Goal: Task Accomplishment & Management: Use online tool/utility

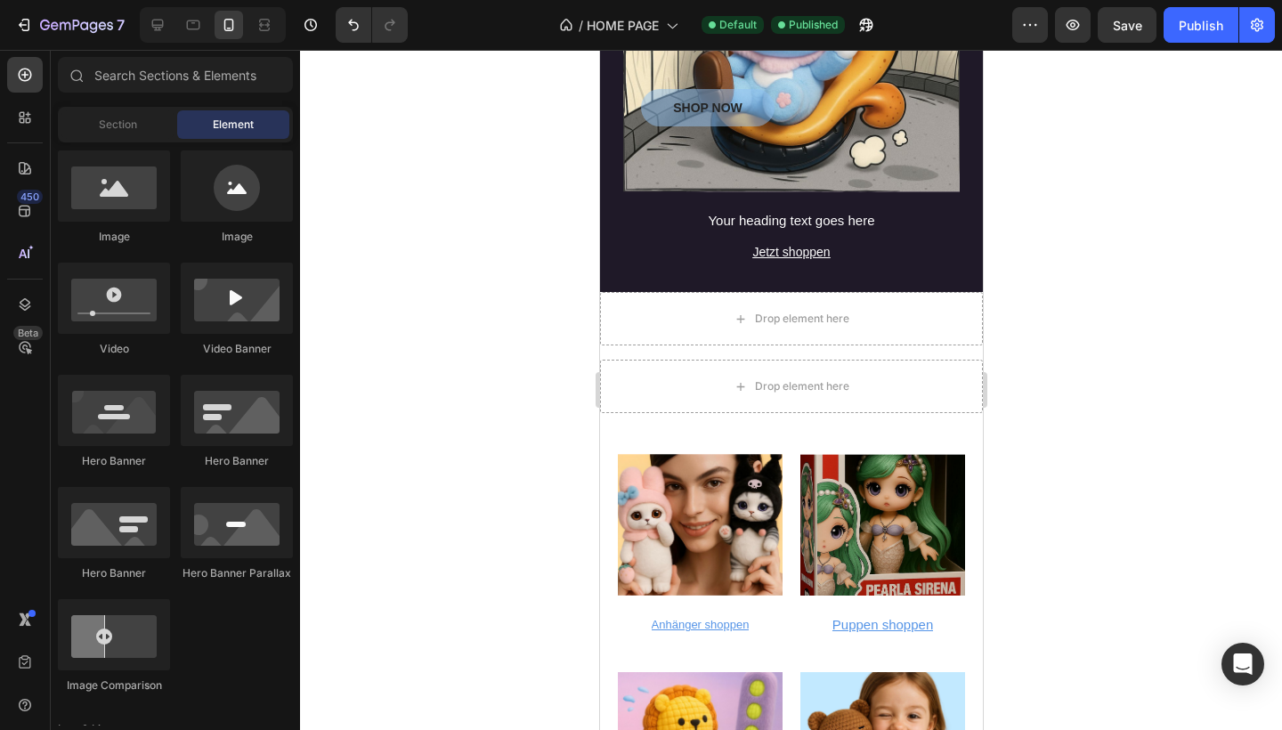
scroll to position [518, 0]
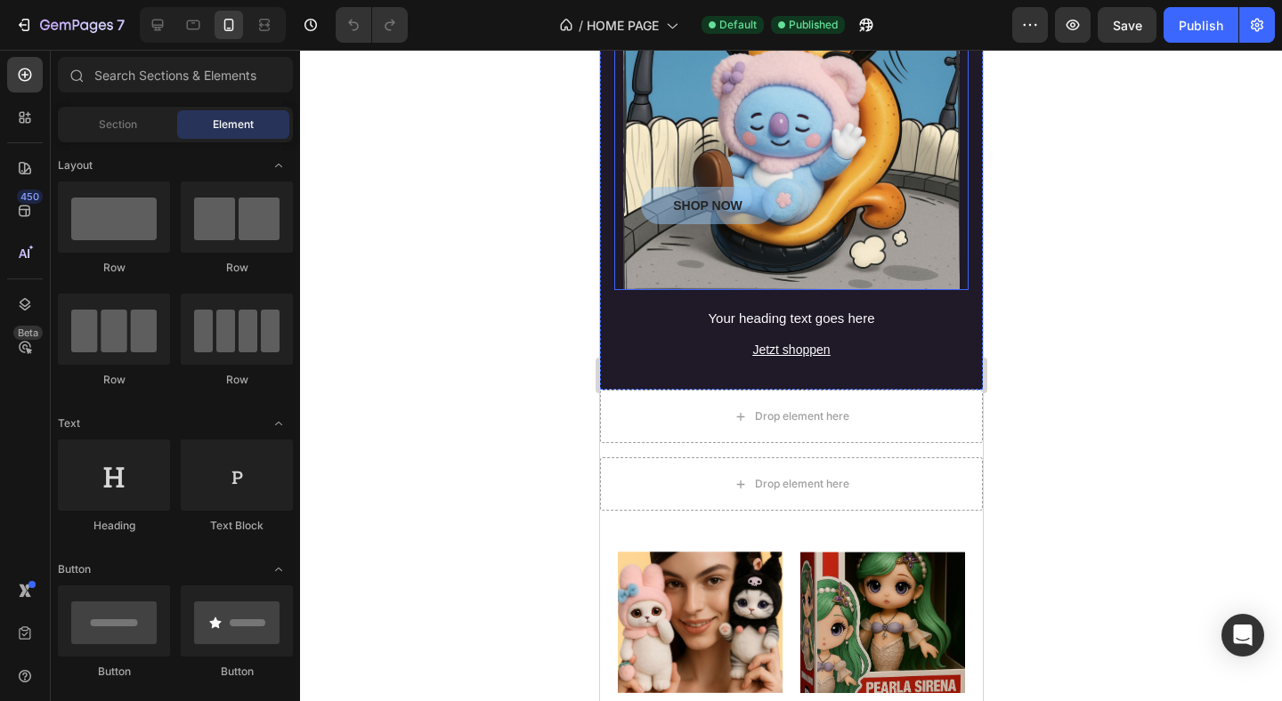
scroll to position [2039, 0]
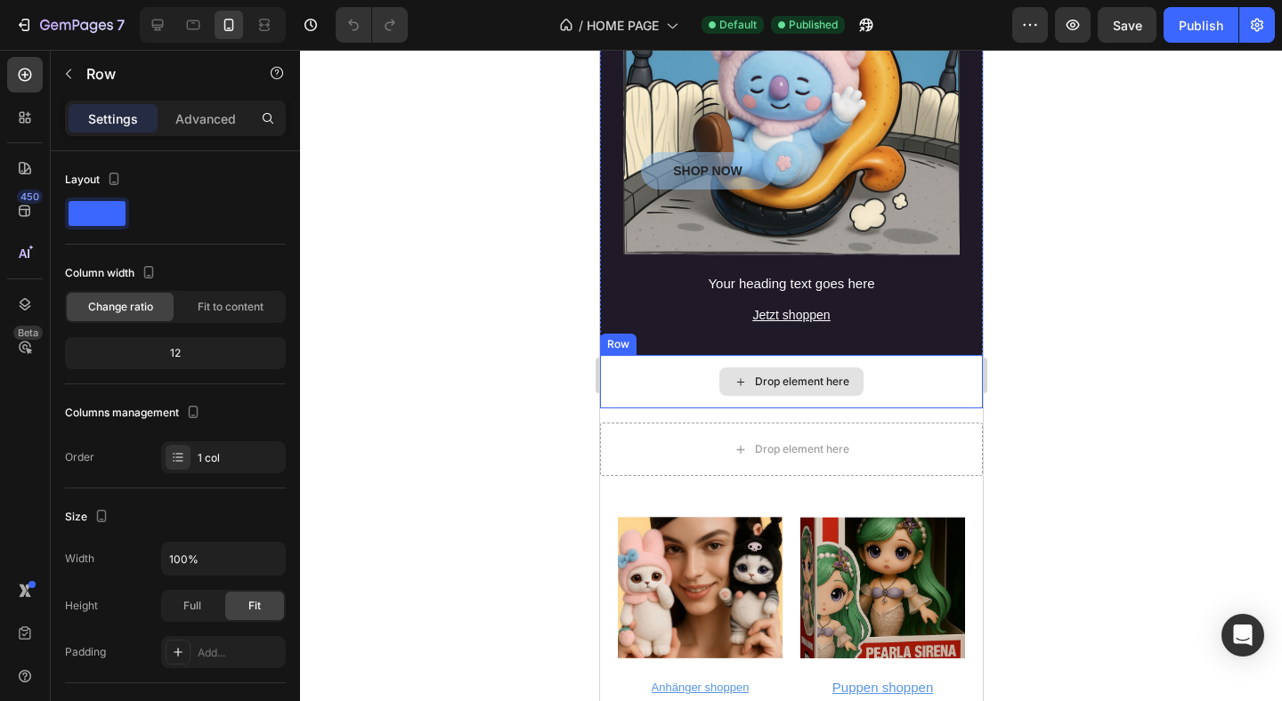
click at [687, 377] on div "Drop element here" at bounding box center [790, 381] width 383 height 53
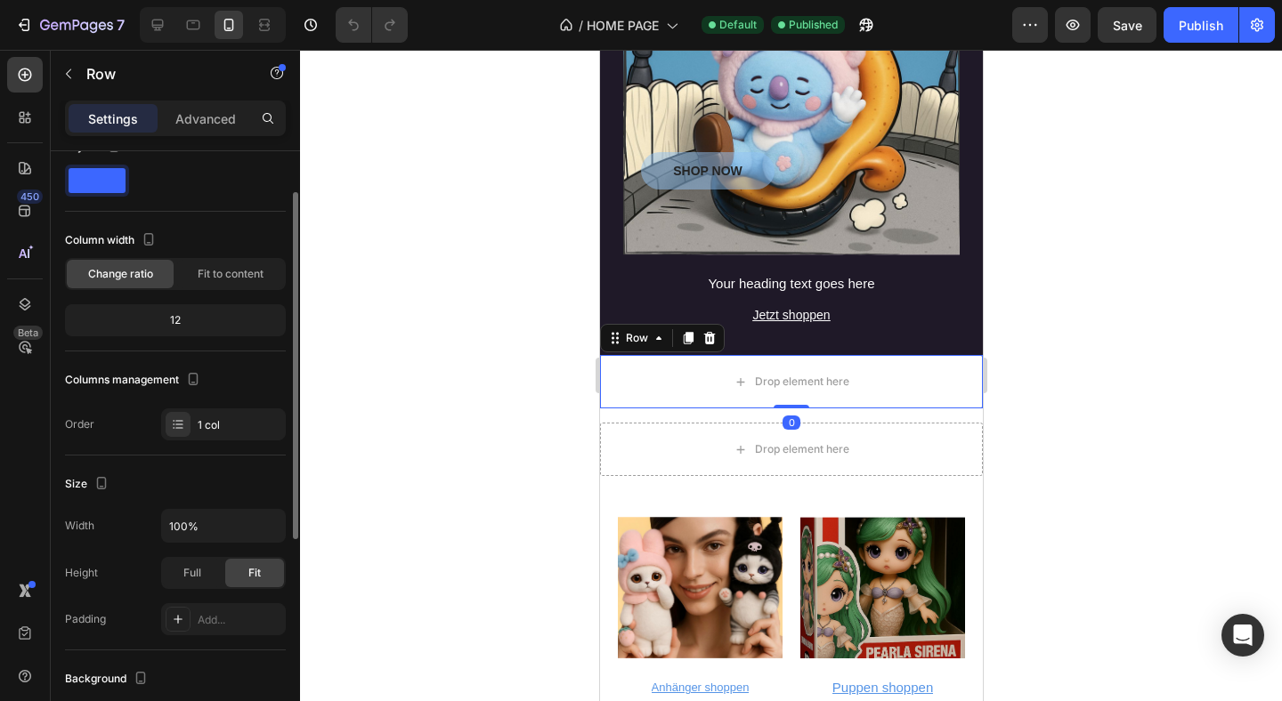
scroll to position [69, 0]
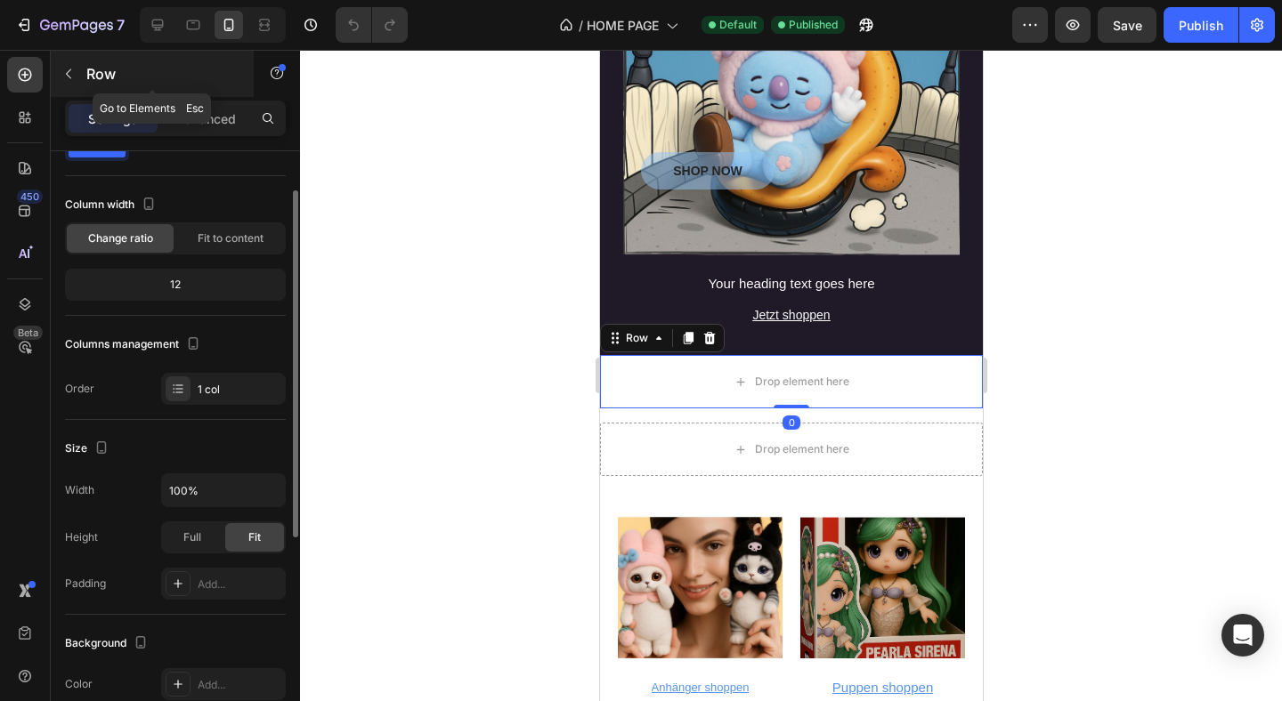
click at [93, 77] on p "Row" at bounding box center [161, 73] width 151 height 21
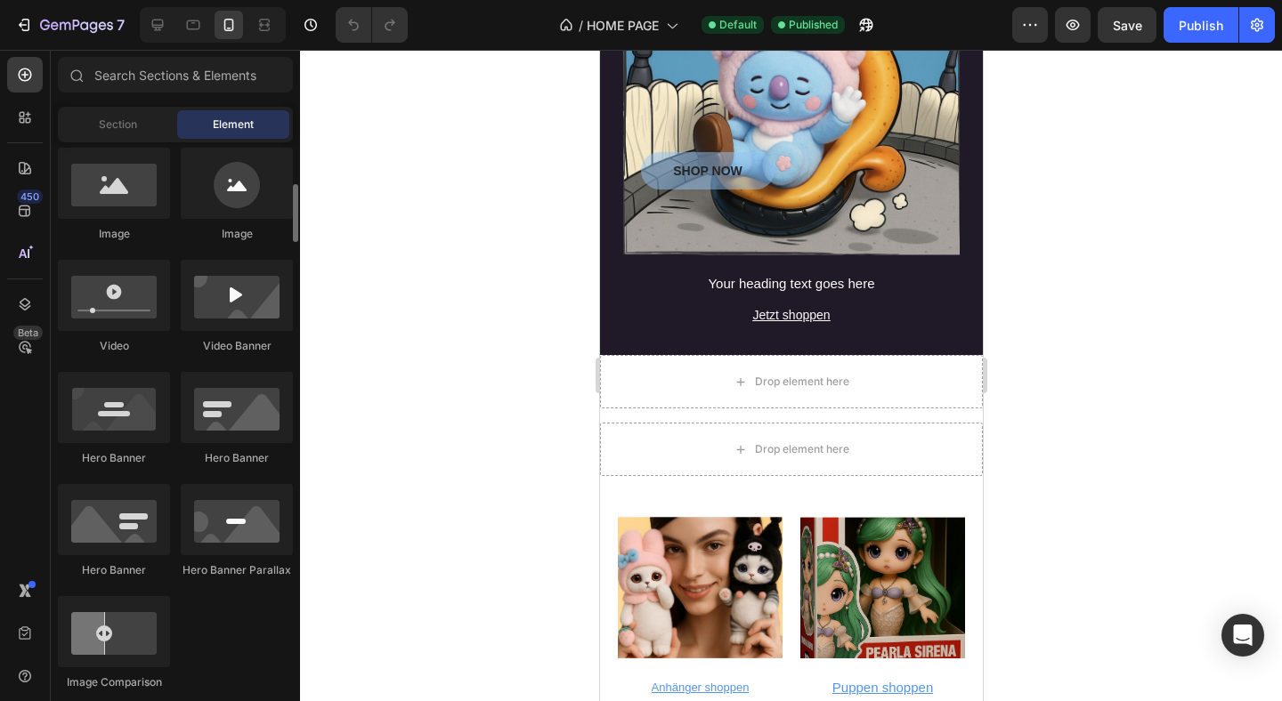
scroll to position [617, 0]
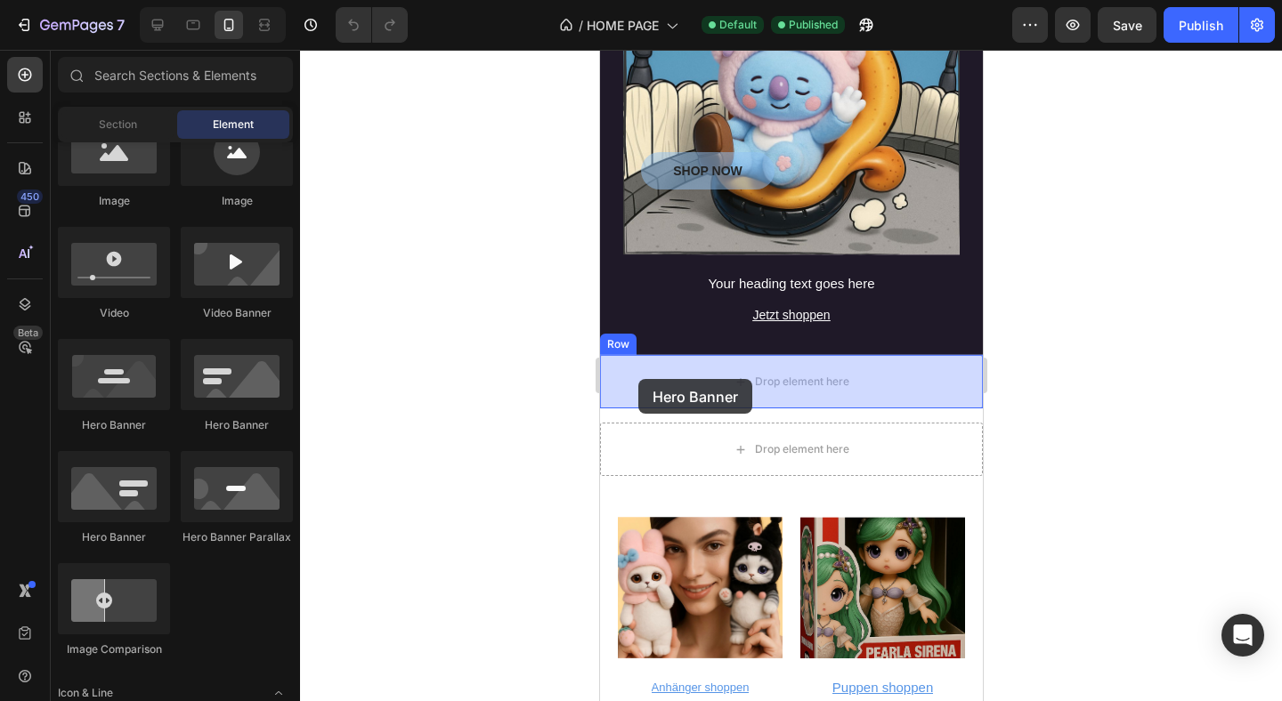
drag, startPoint x: 838, startPoint y: 444, endPoint x: 646, endPoint y: 379, distance: 202.1
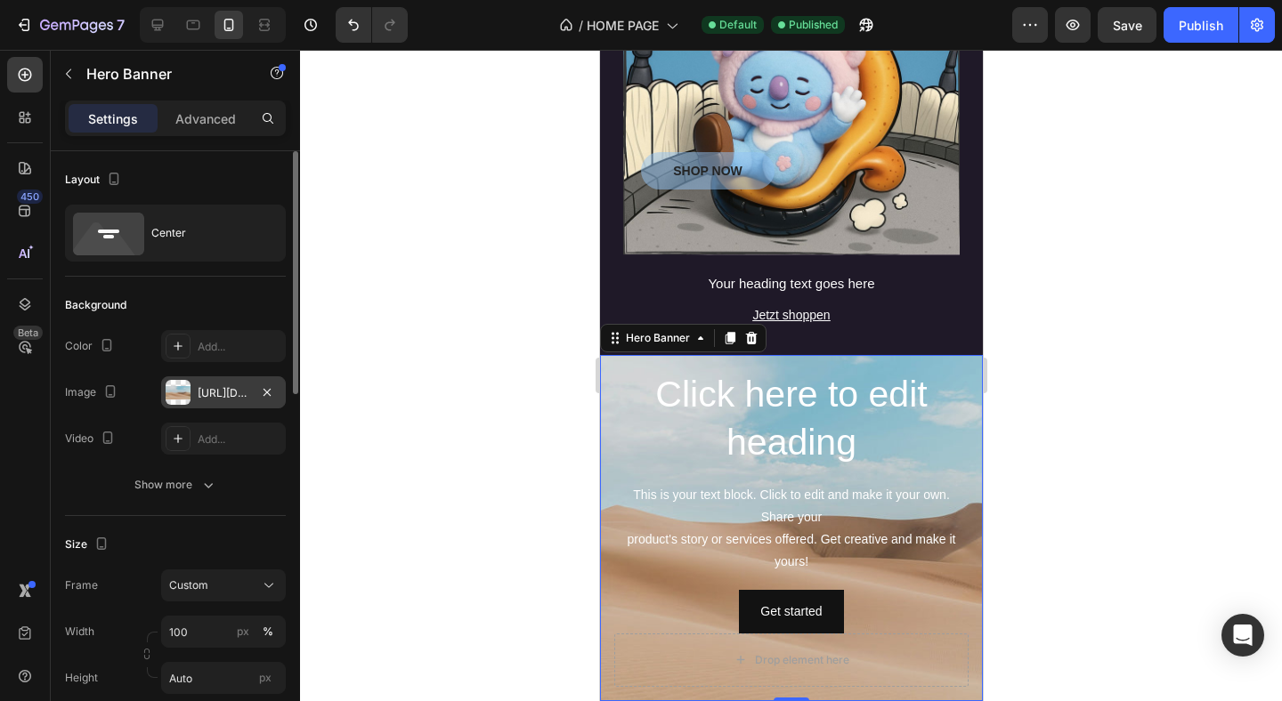
click at [221, 390] on div "https://cdn.shopify.com/s/files/1/2005/9307/files/background_settings.jpg" at bounding box center [224, 393] width 52 height 16
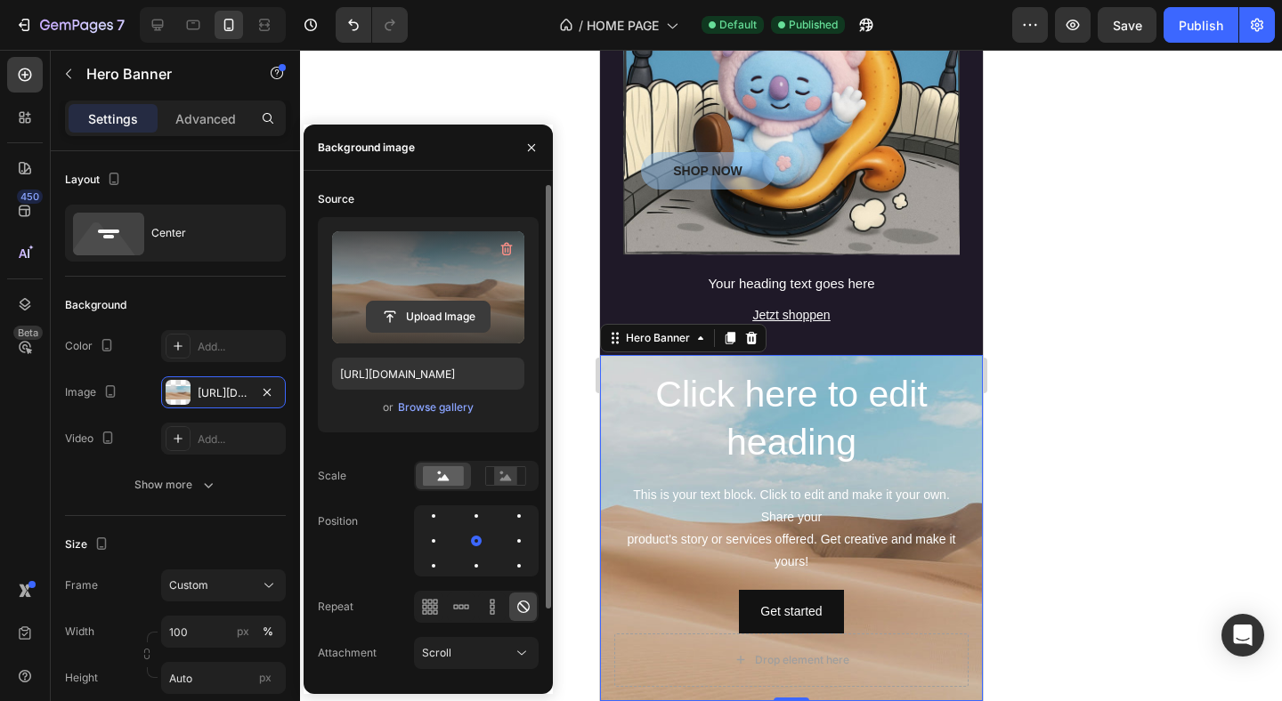
click at [428, 318] on input "file" at bounding box center [428, 317] width 123 height 30
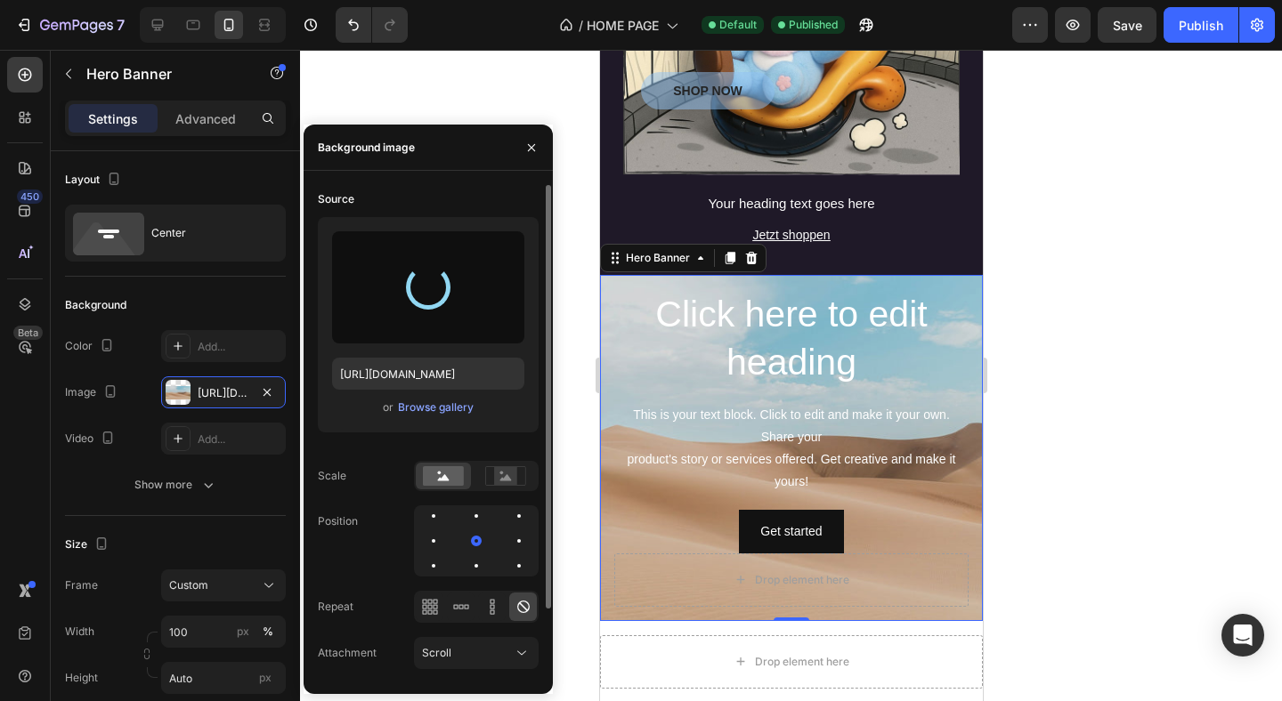
scroll to position [2169, 0]
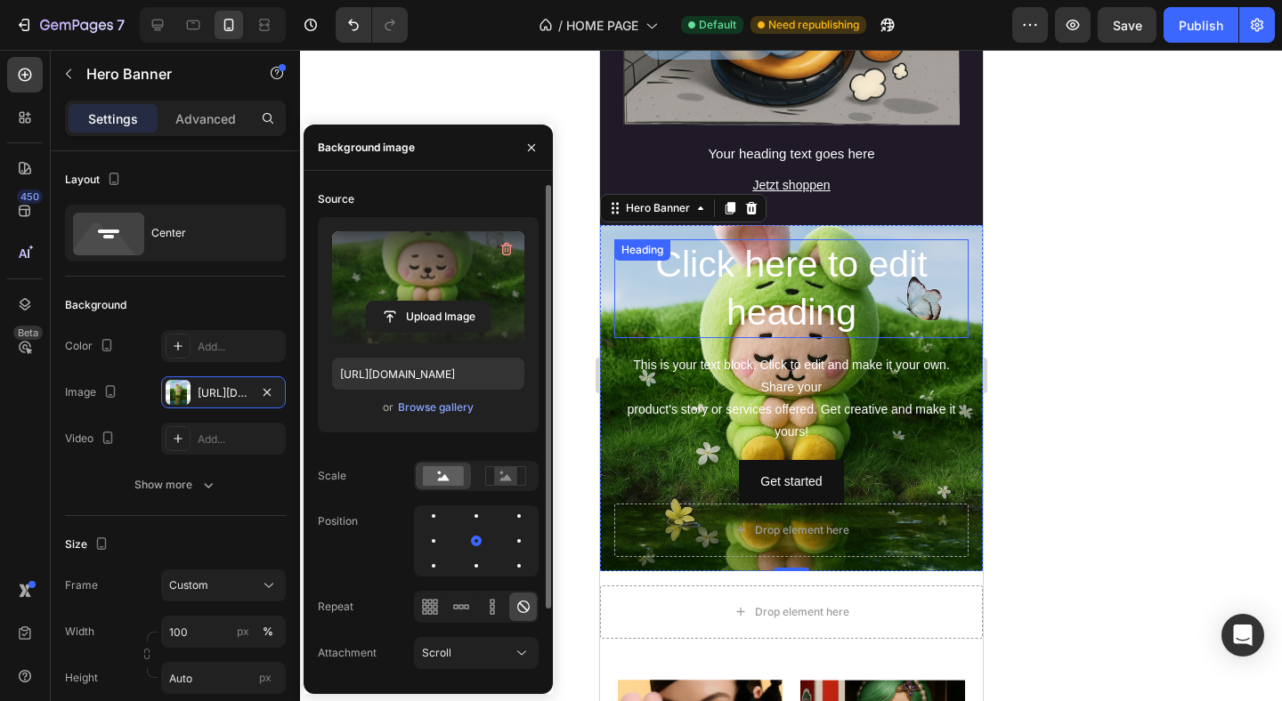
type input "https://cdn.shopify.com/s/files/1/0883/4033/2880/files/gempages_570780491876139…"
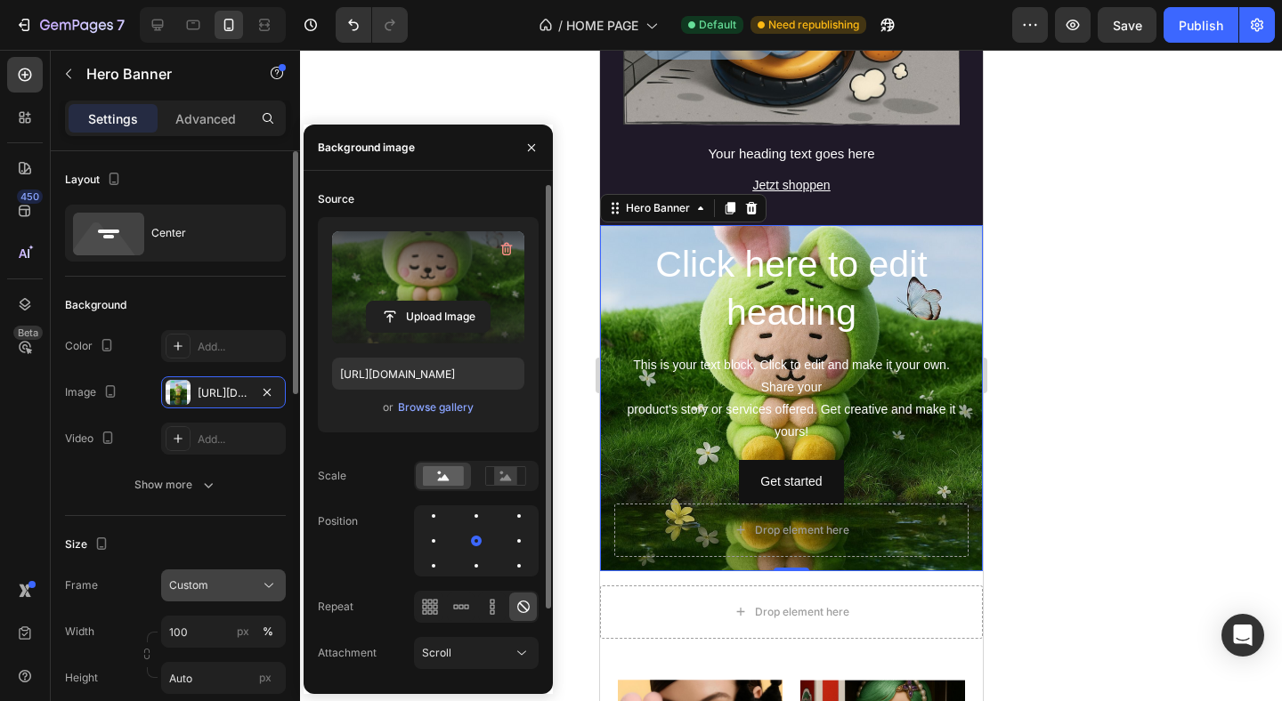
click at [228, 579] on div "Custom" at bounding box center [212, 586] width 87 height 16
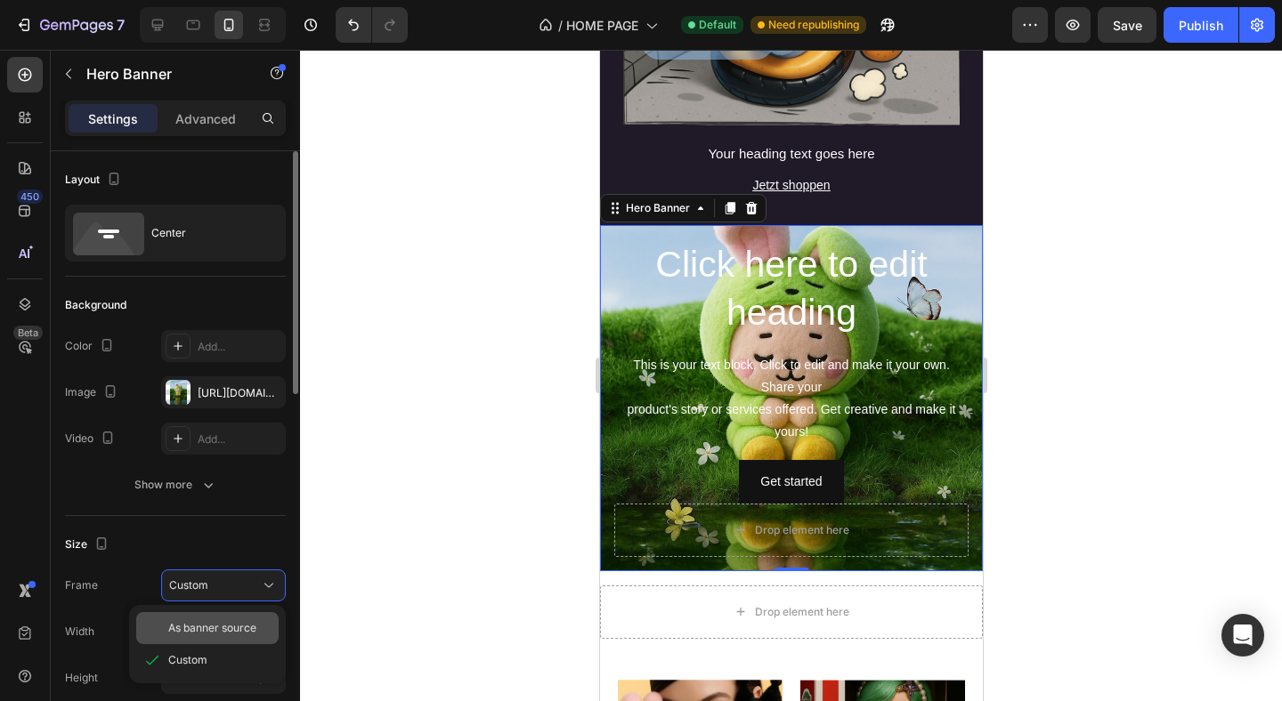
click at [237, 625] on span "As banner source" at bounding box center [212, 628] width 88 height 16
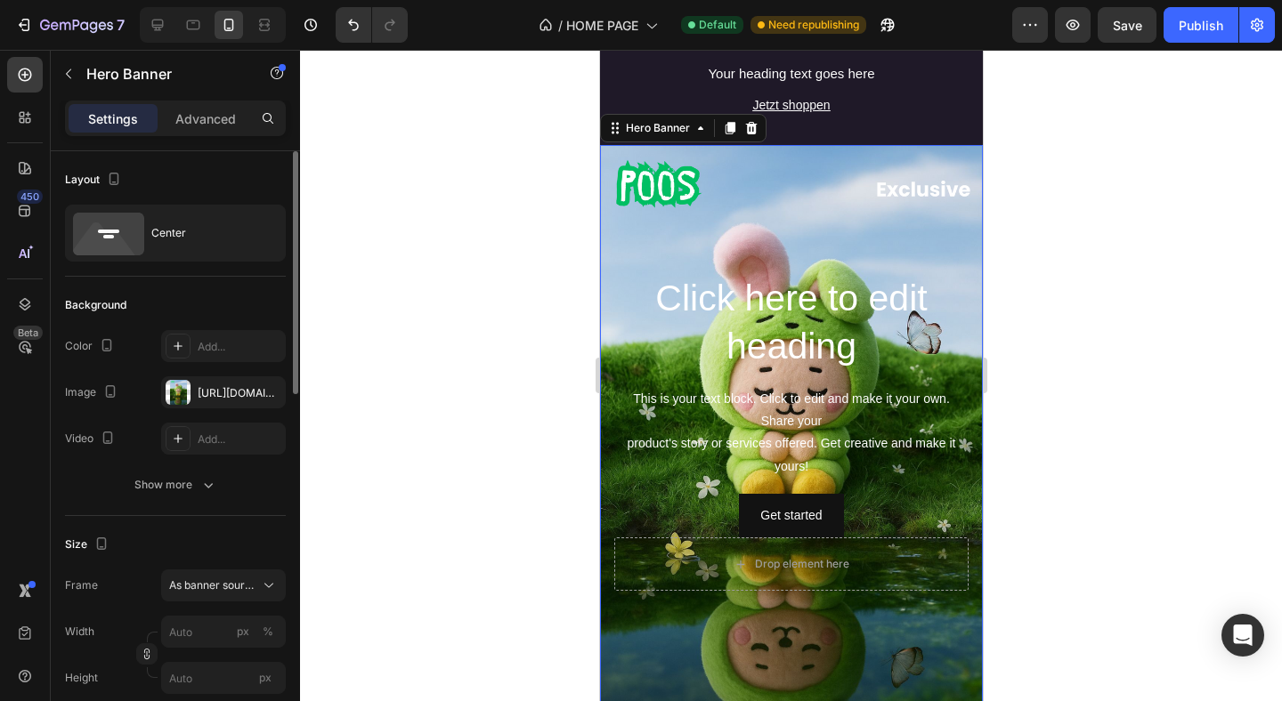
scroll to position [2261, 0]
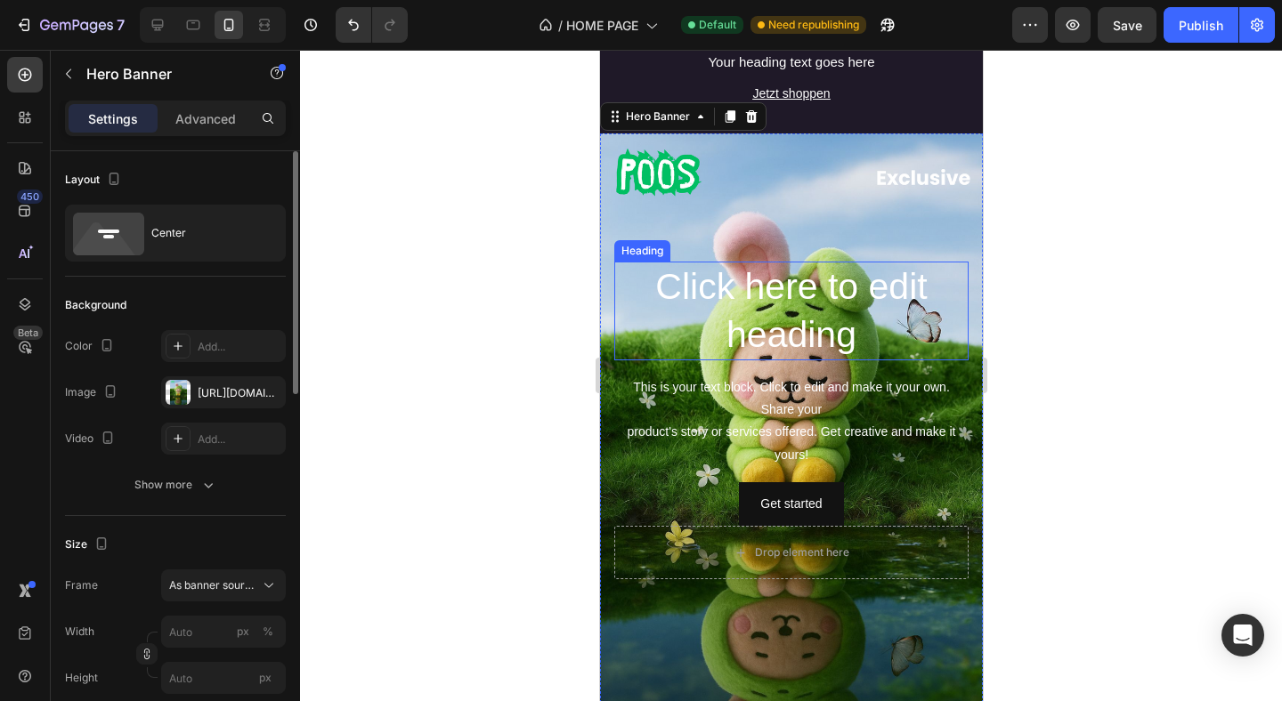
click at [832, 308] on h2 "Click here to edit heading" at bounding box center [790, 311] width 354 height 99
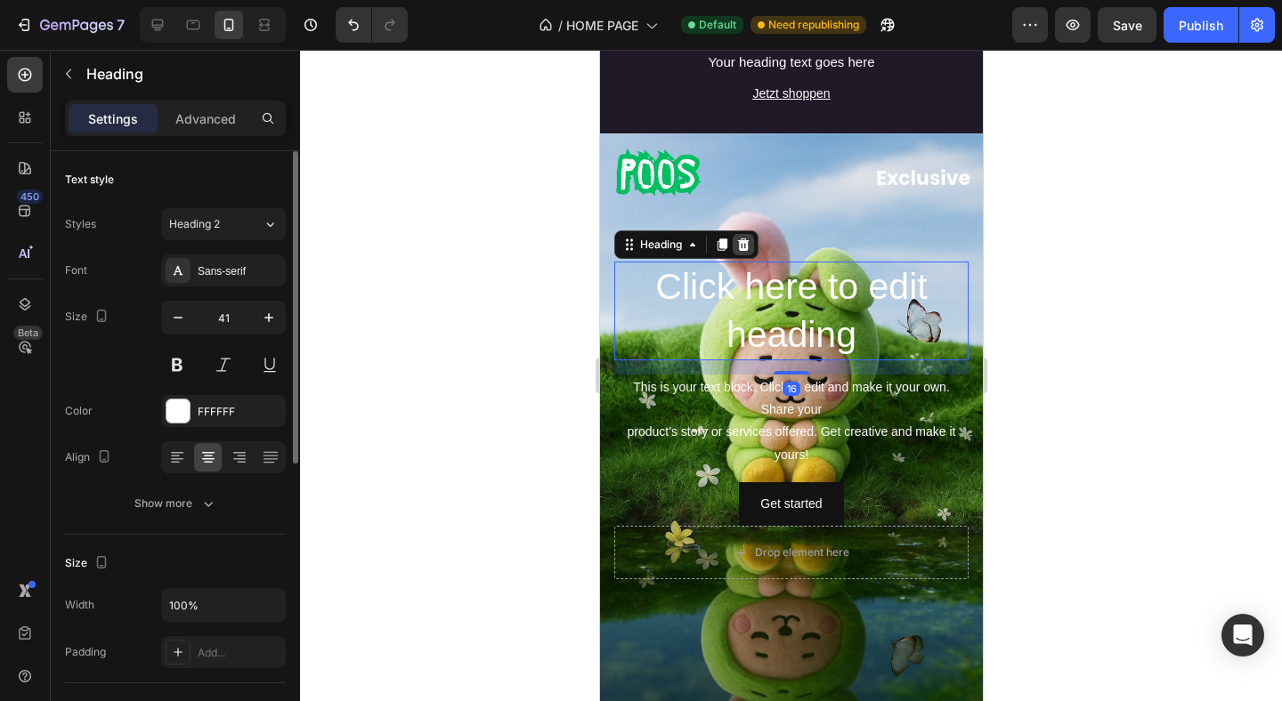
click at [745, 239] on icon at bounding box center [743, 245] width 12 height 12
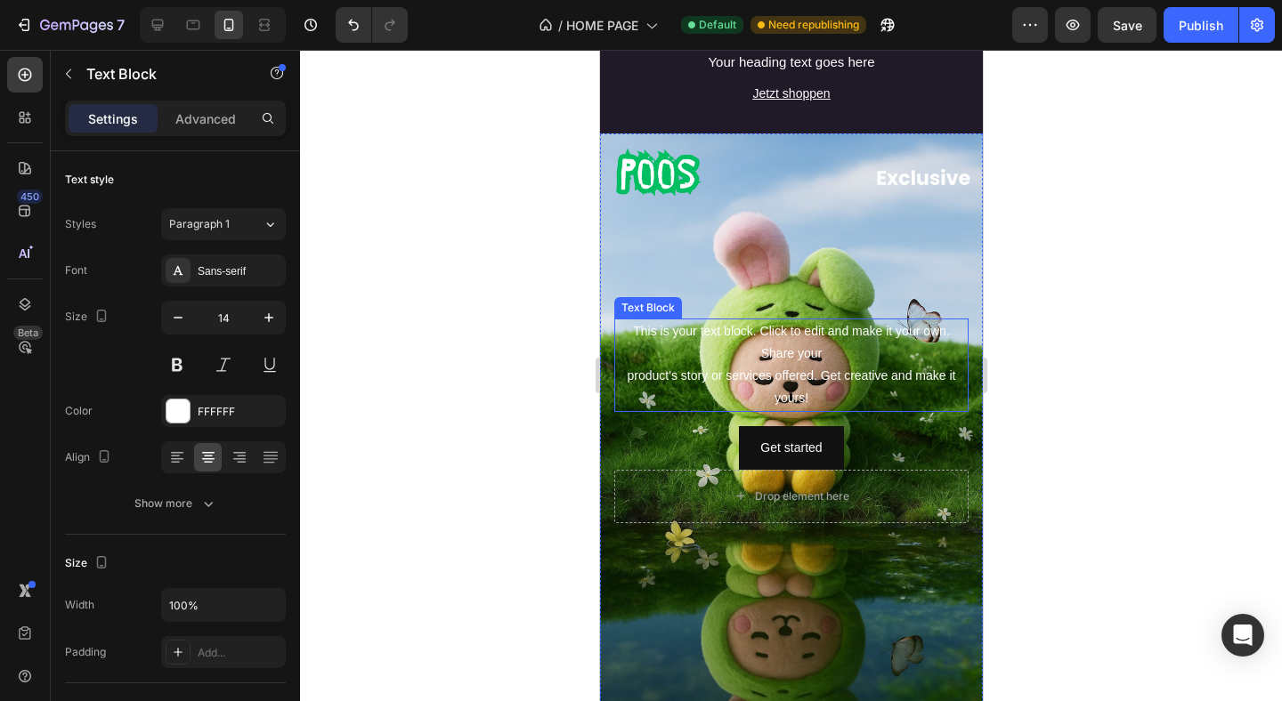
click at [793, 324] on div "This is your text block. Click to edit and make it your own. Share your product…" at bounding box center [790, 365] width 354 height 93
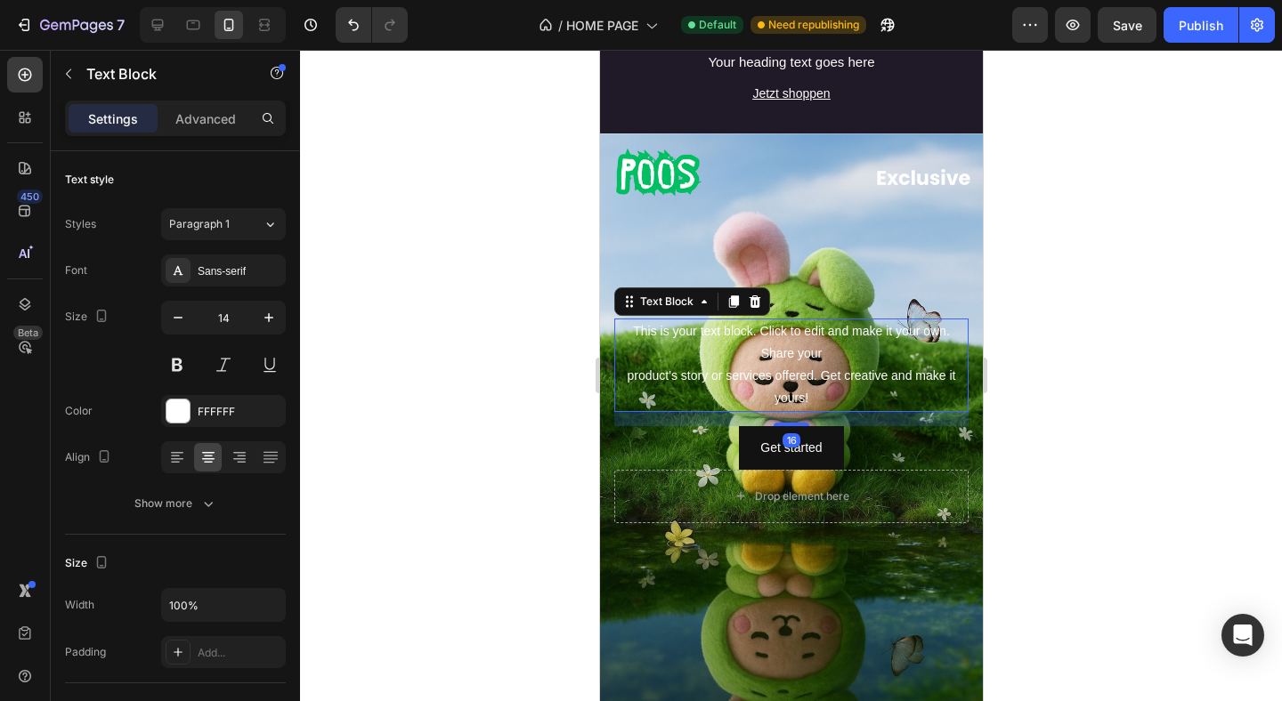
click at [758, 288] on div "Text Block" at bounding box center [691, 302] width 156 height 28
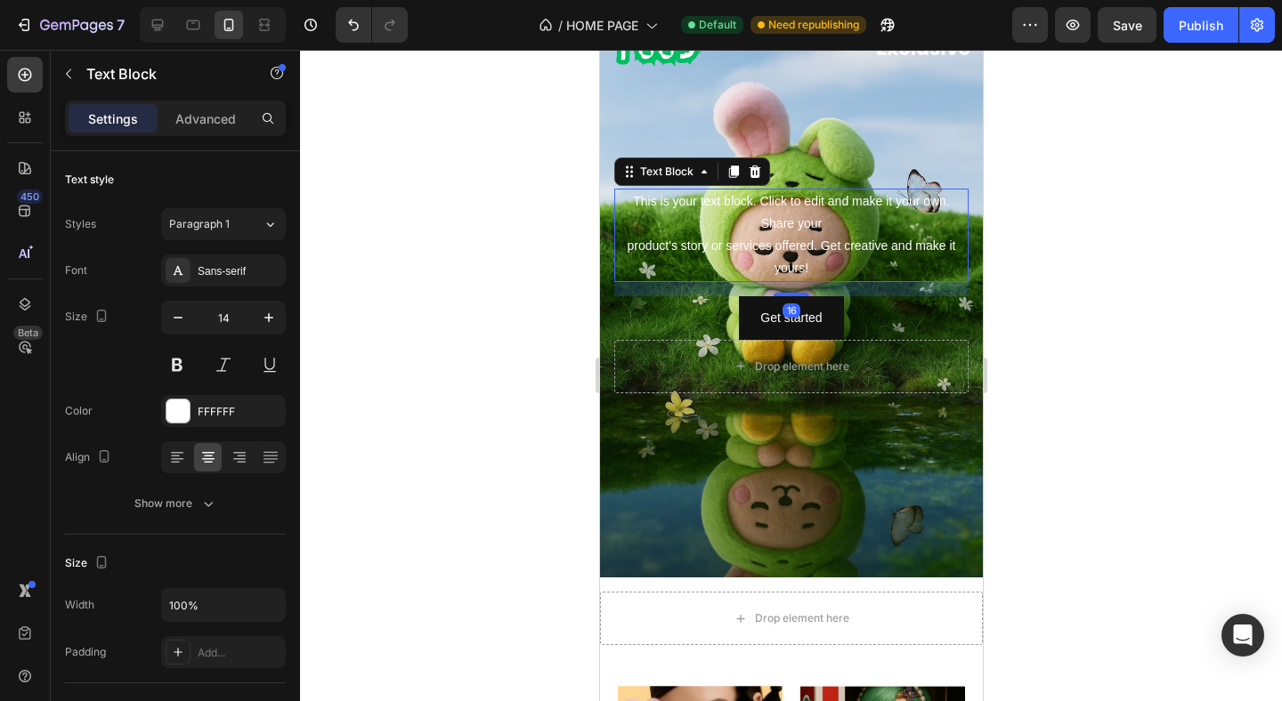
scroll to position [2408, 0]
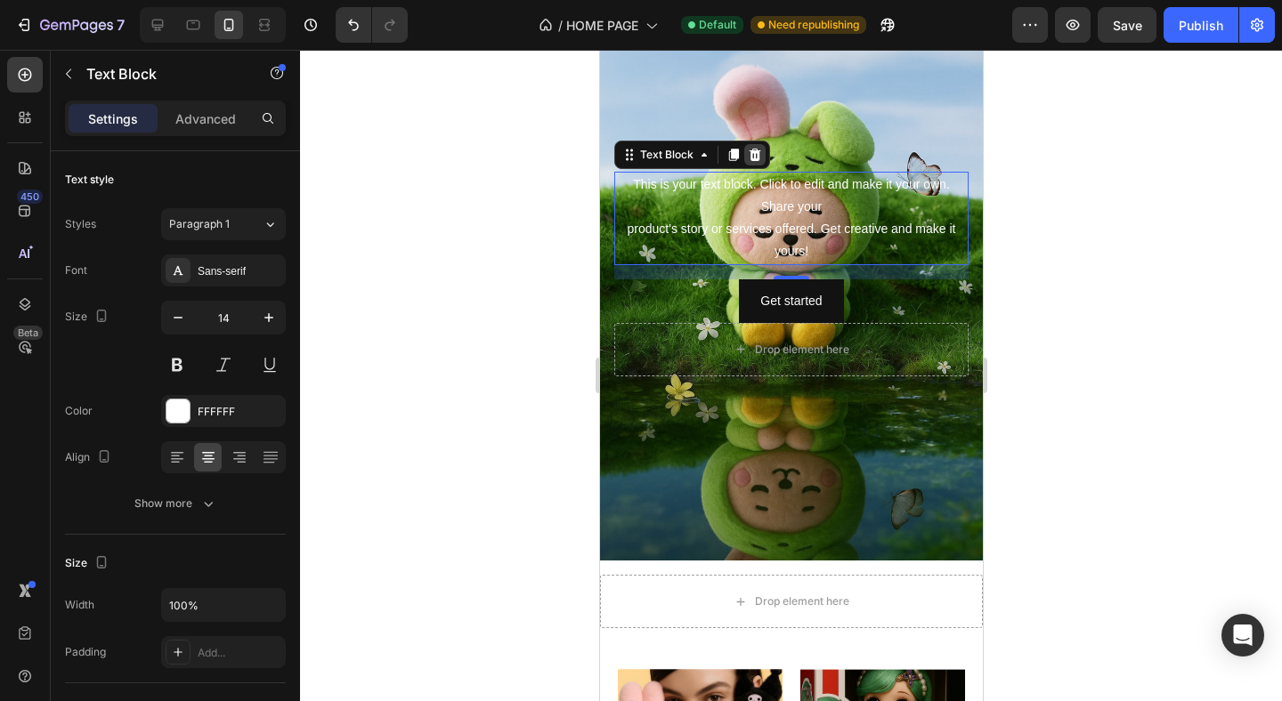
click at [754, 145] on div at bounding box center [753, 154] width 21 height 21
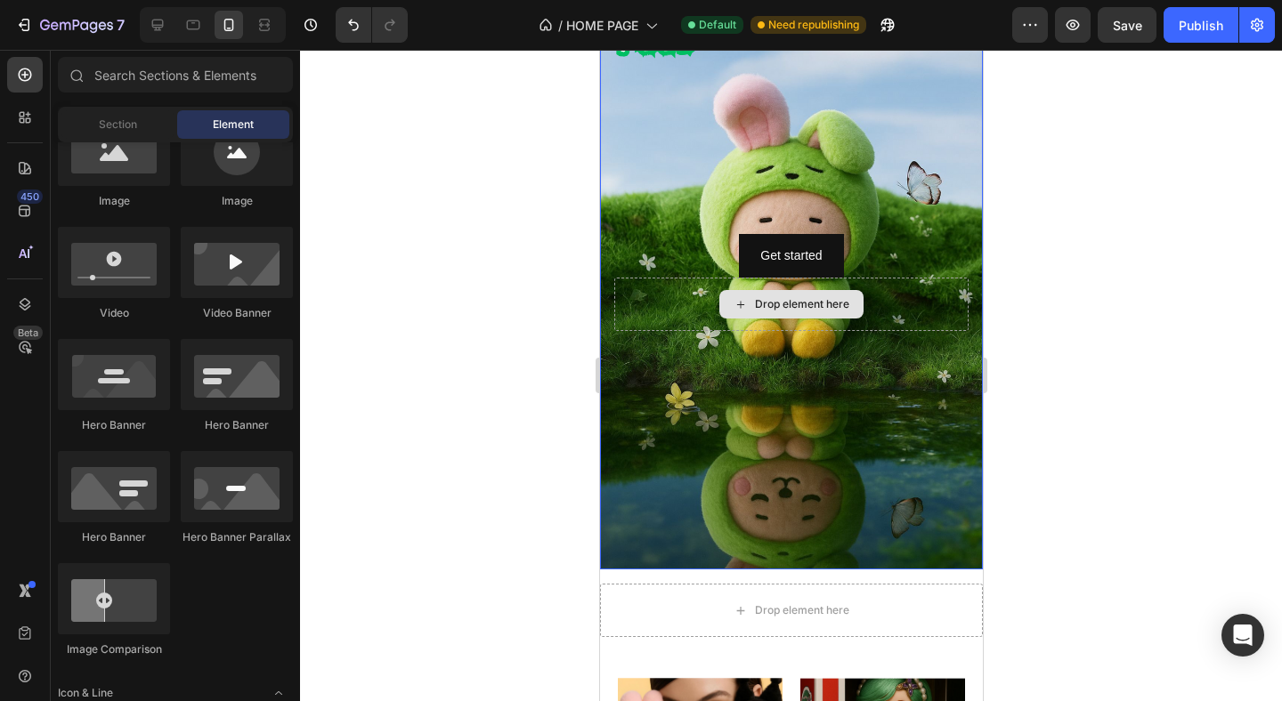
scroll to position [1259, 0]
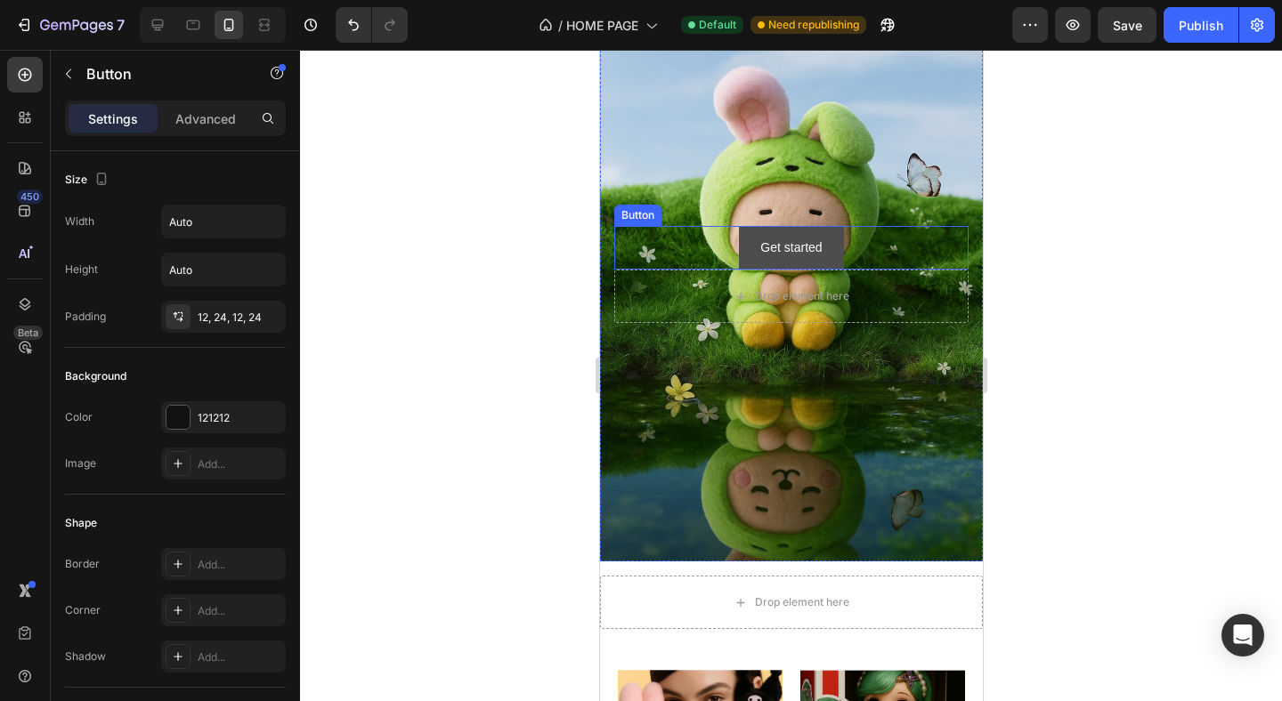
click at [835, 249] on button "Get started" at bounding box center [790, 248] width 104 height 44
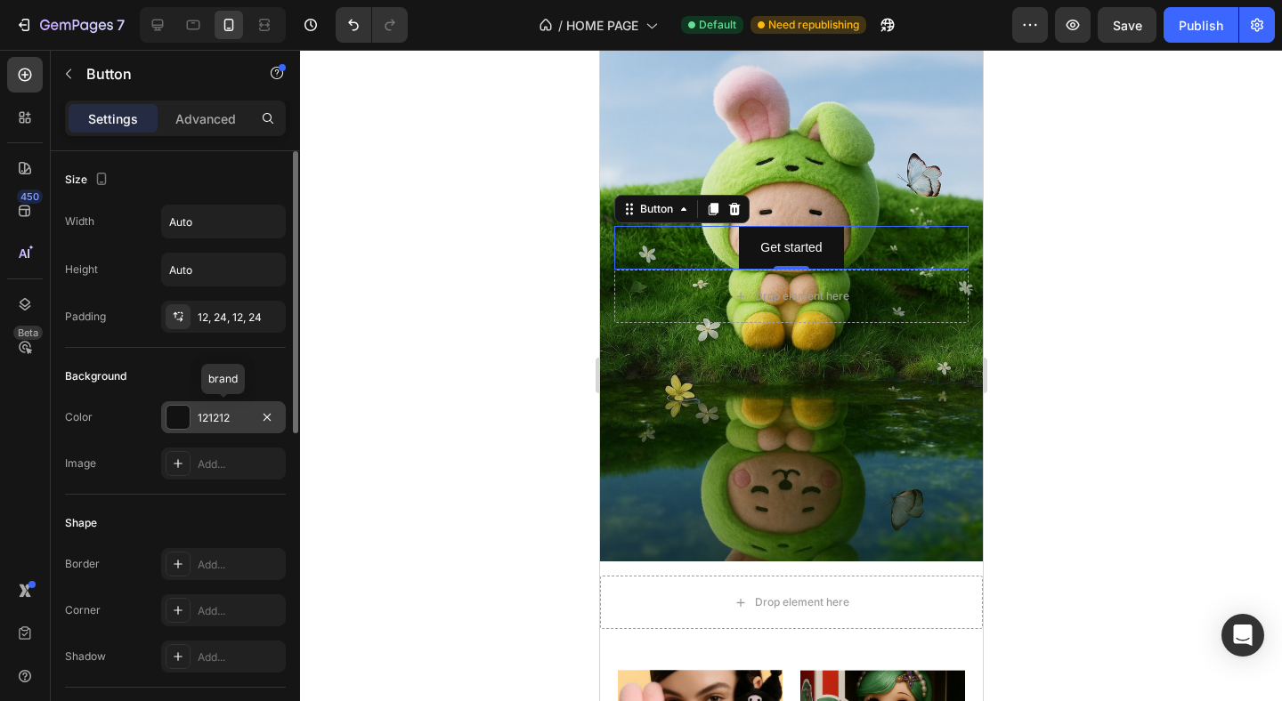
click at [208, 424] on div "121212" at bounding box center [224, 418] width 52 height 16
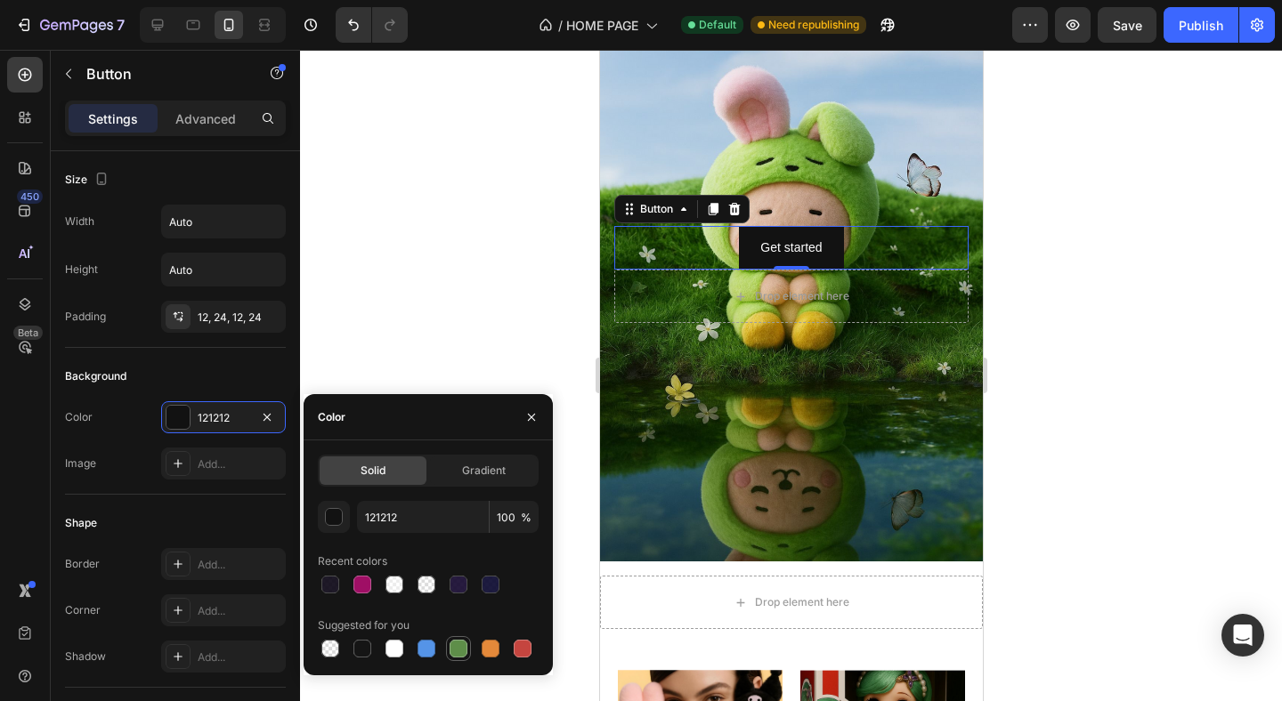
click at [458, 647] on div at bounding box center [459, 649] width 18 height 18
type input "5E8E49"
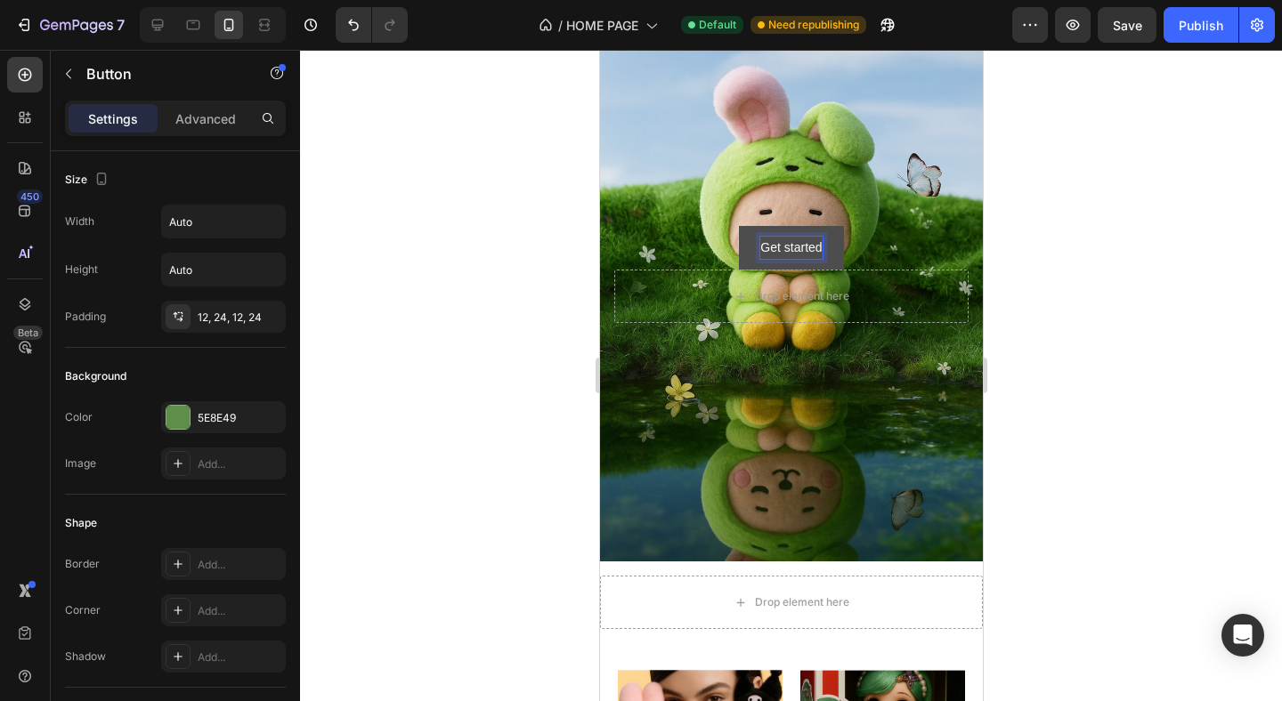
click at [782, 244] on p "Get started" at bounding box center [789, 248] width 61 height 22
click at [790, 247] on button "Shop" at bounding box center [791, 248] width 72 height 44
click at [790, 247] on button "Shoppe" at bounding box center [790, 248] width 85 height 44
click at [790, 247] on button "Jetzt" at bounding box center [790, 248] width 69 height 44
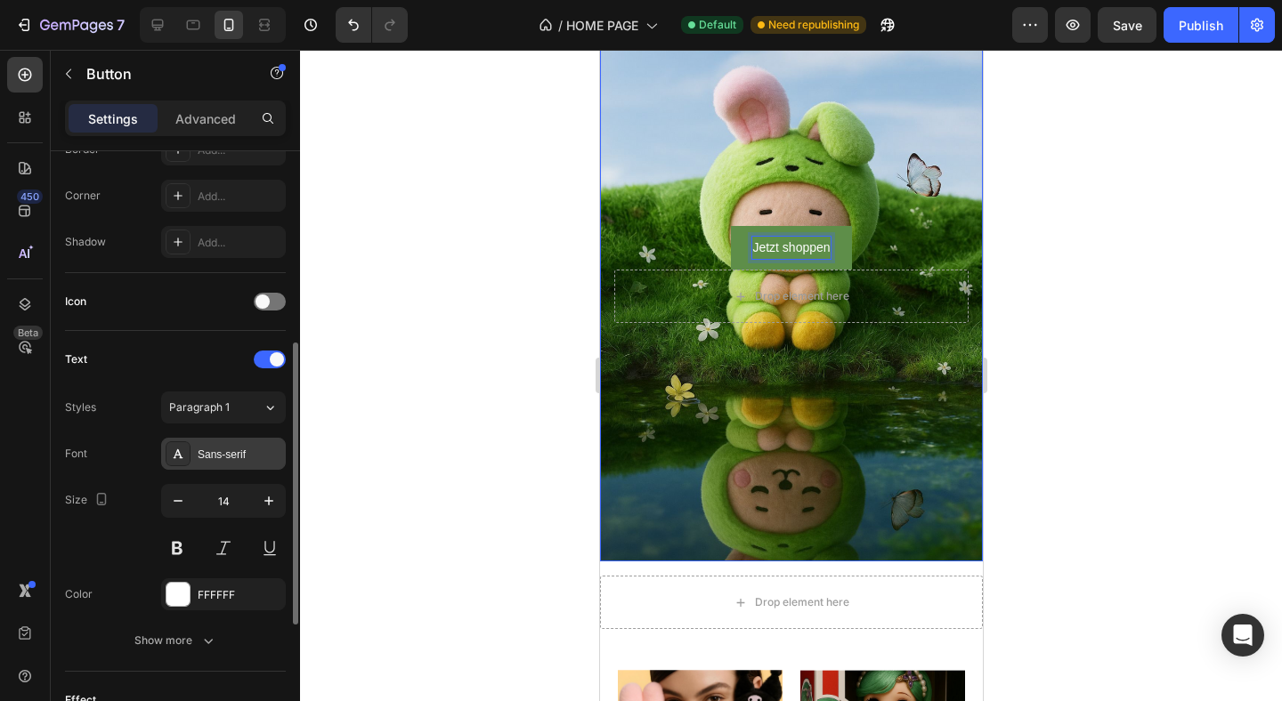
scroll to position [412, 0]
click at [221, 211] on div "Add..." at bounding box center [223, 198] width 125 height 32
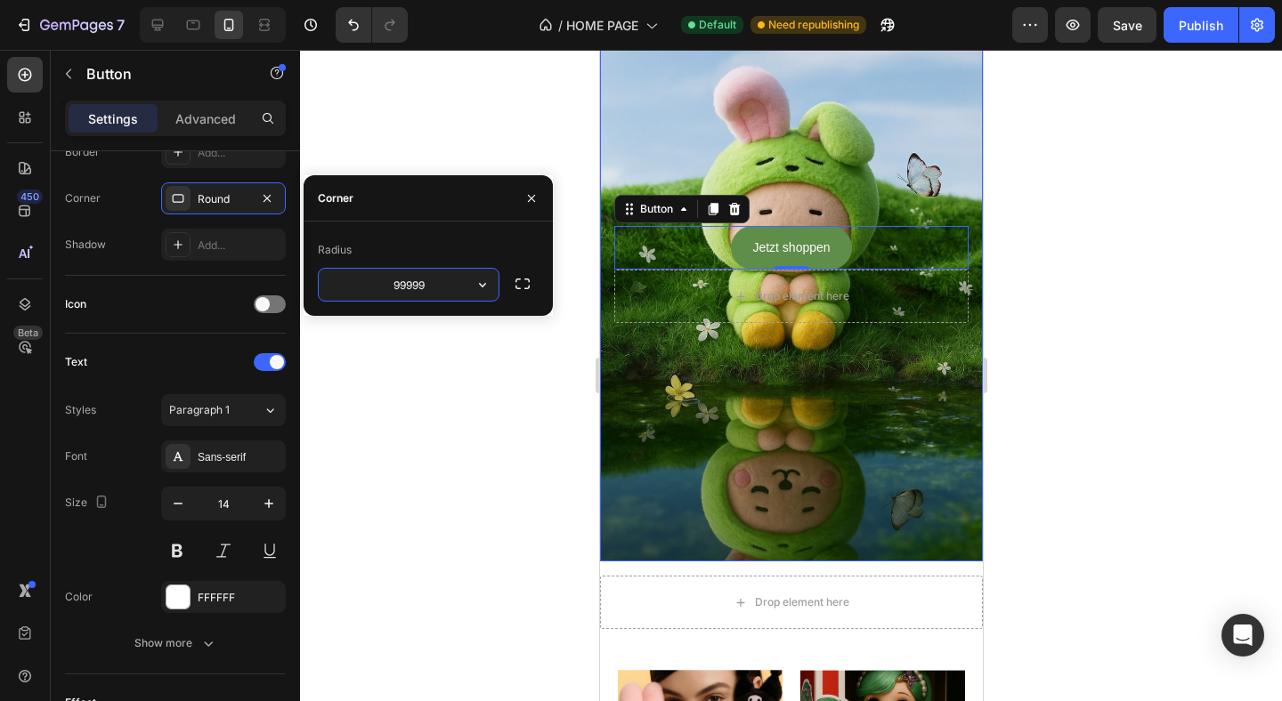
type input "999999"
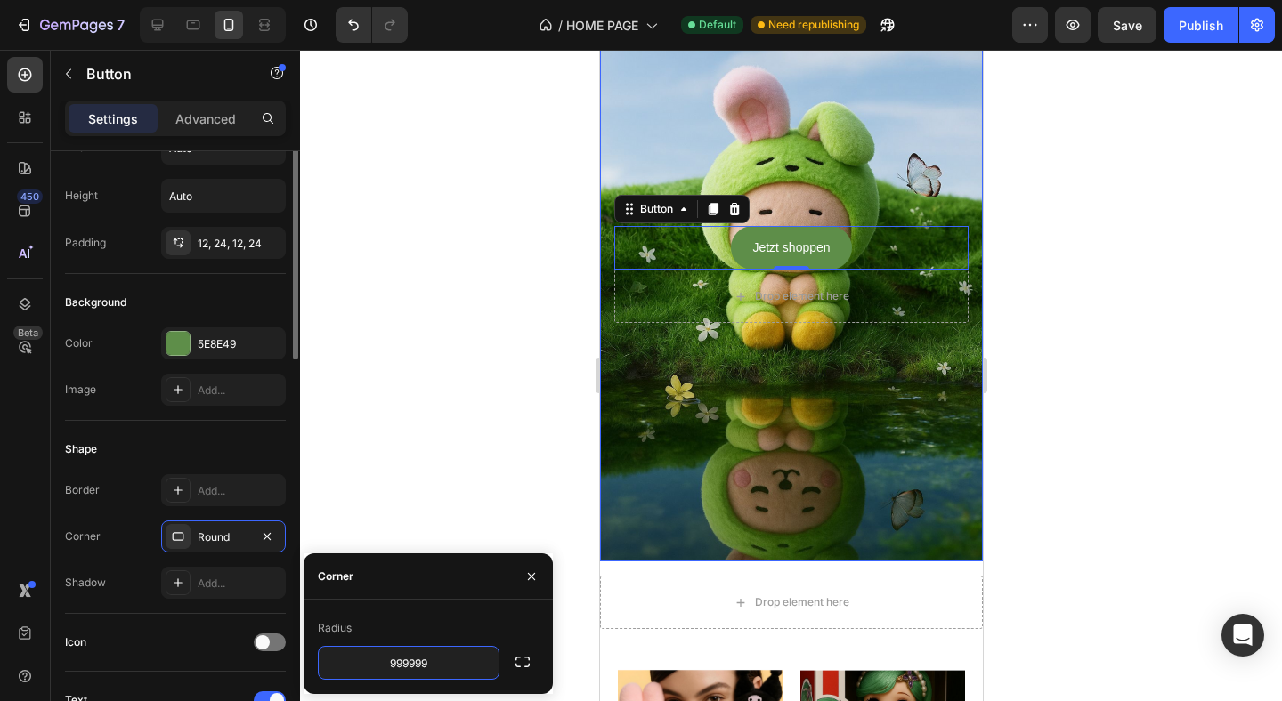
scroll to position [0, 0]
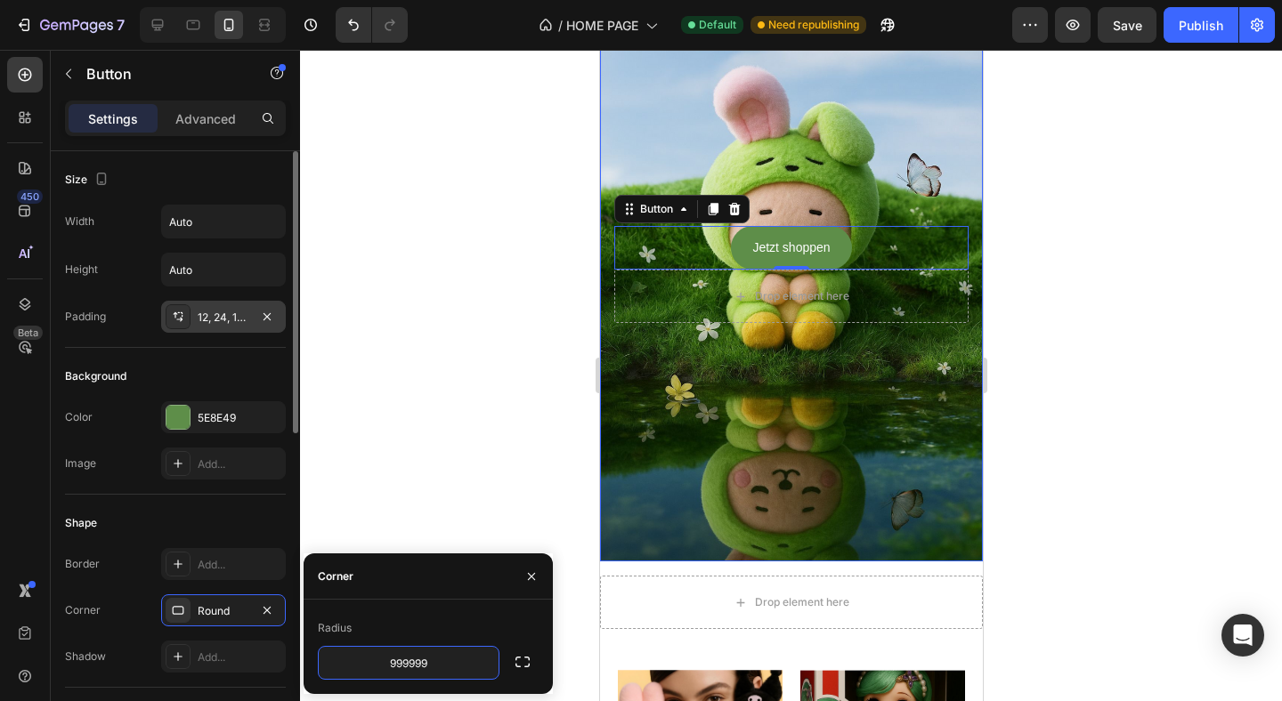
click at [207, 307] on div "12, 24, 12, 24" at bounding box center [223, 317] width 125 height 32
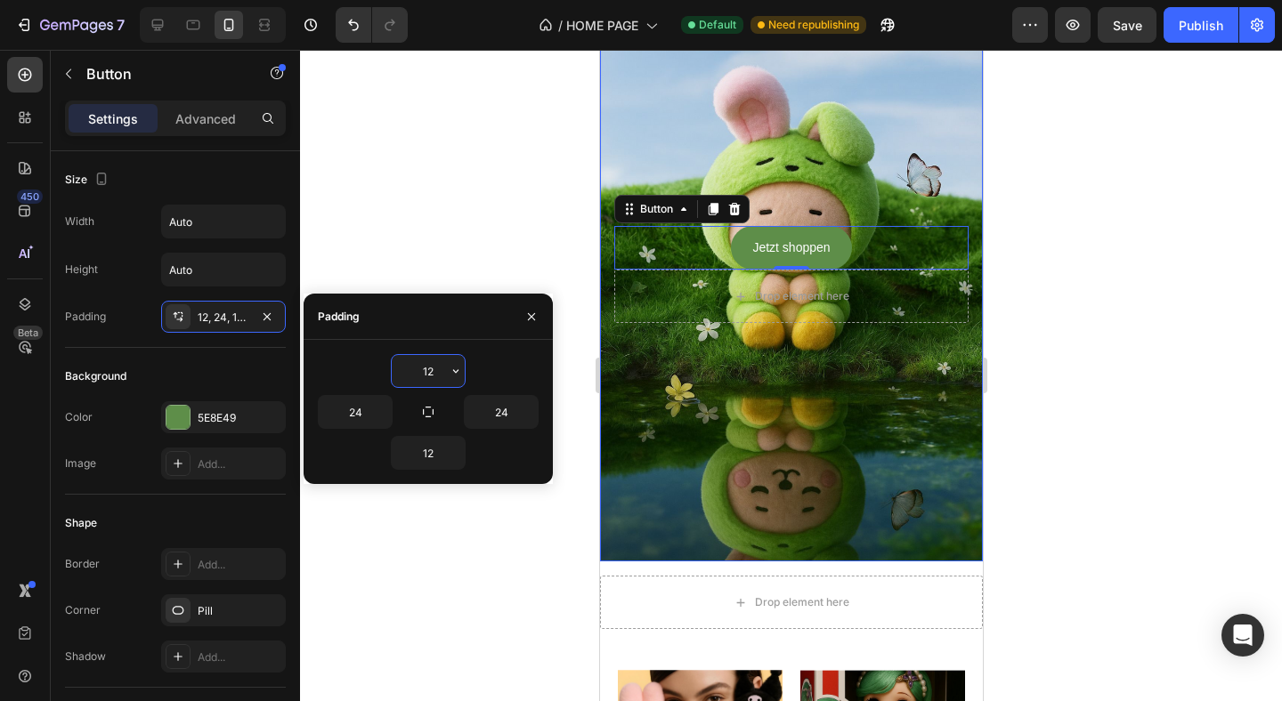
click at [398, 369] on input "12" at bounding box center [428, 371] width 73 height 32
type input "15"
click at [424, 453] on input "12" at bounding box center [428, 453] width 73 height 32
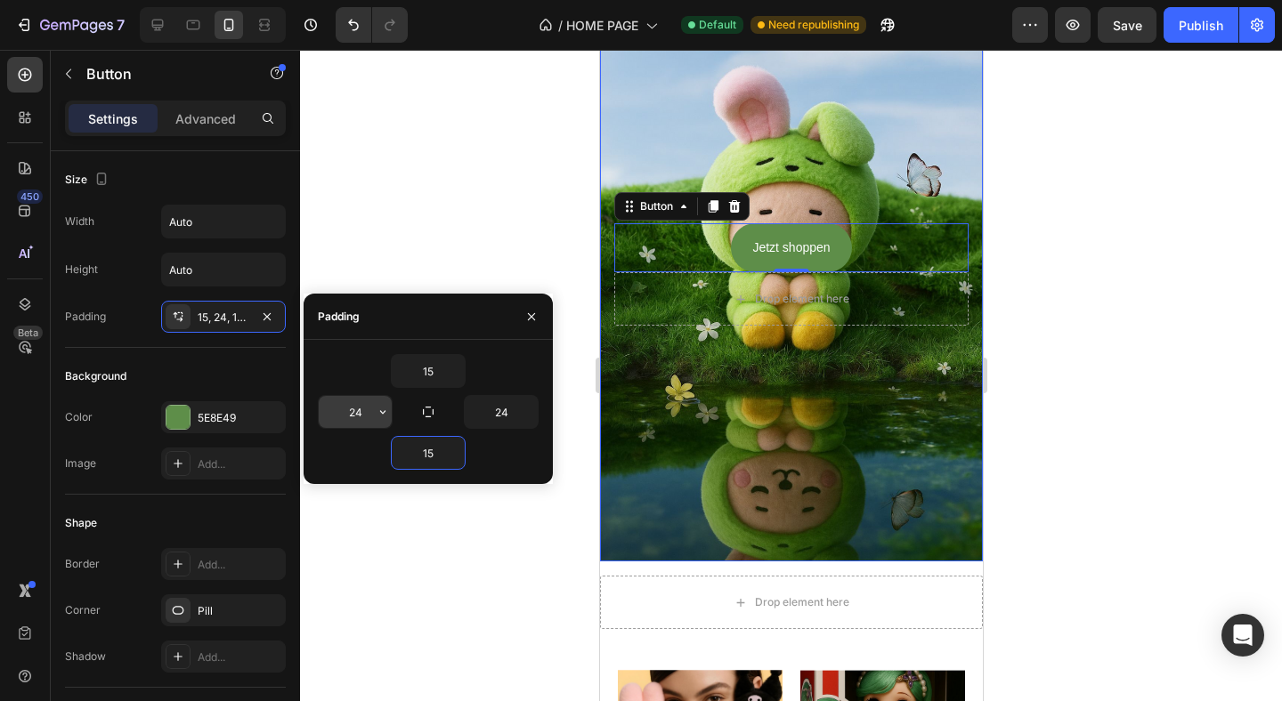
type input "15"
click at [350, 419] on input "24" at bounding box center [355, 412] width 73 height 32
type input "30"
click at [513, 412] on input "24" at bounding box center [501, 412] width 73 height 32
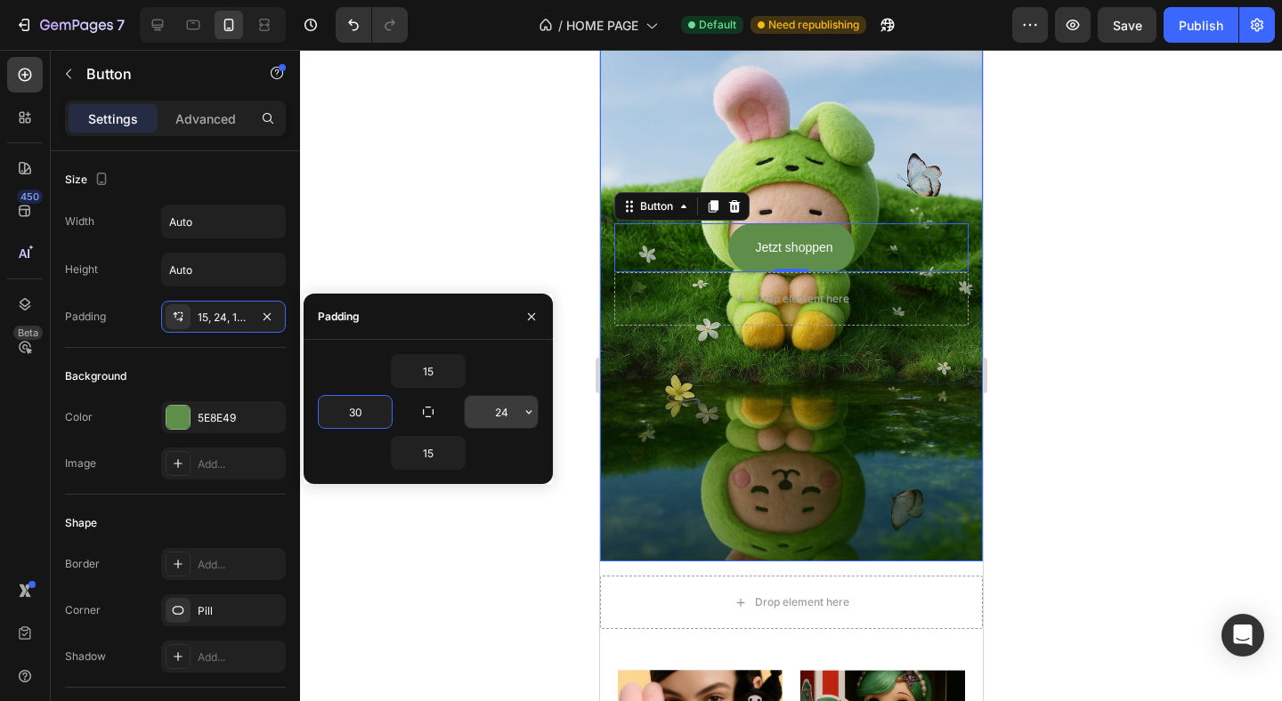
click at [513, 412] on input "24" at bounding box center [501, 412] width 73 height 32
type input "30"
click at [554, 298] on div at bounding box center [791, 376] width 982 height 652
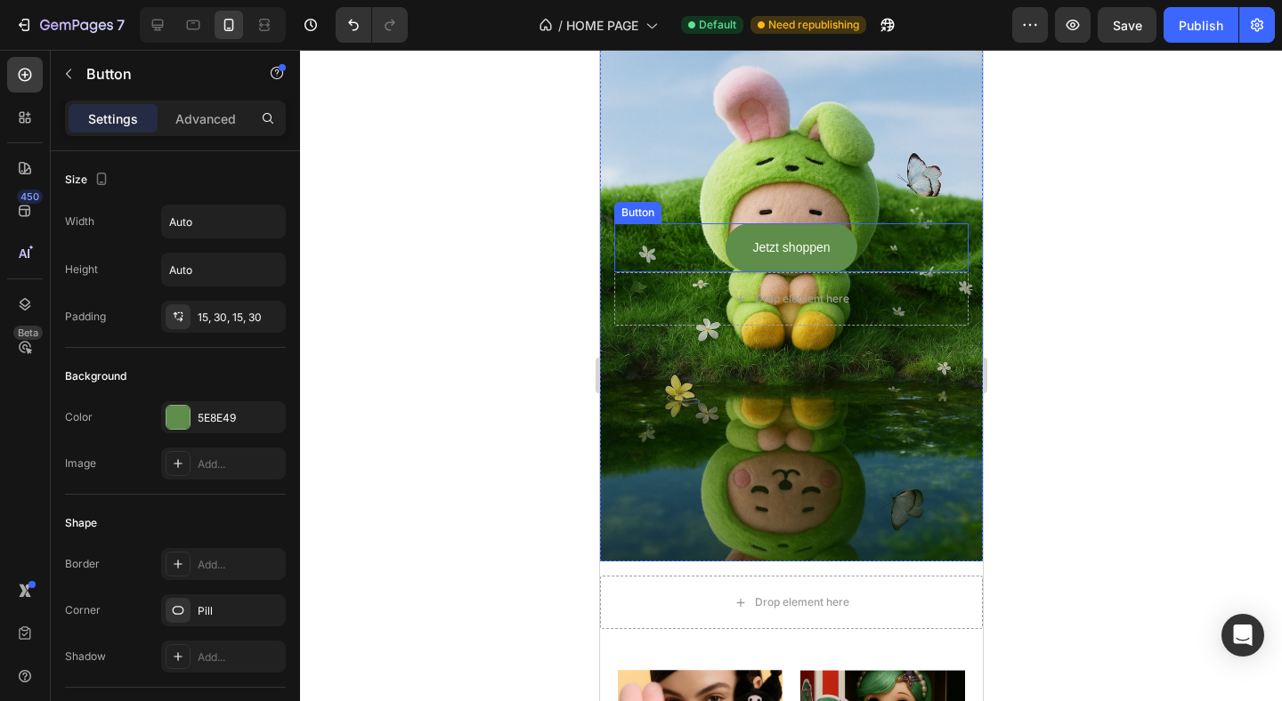
click at [895, 248] on div "Jetzt shoppen Button" at bounding box center [790, 247] width 354 height 49
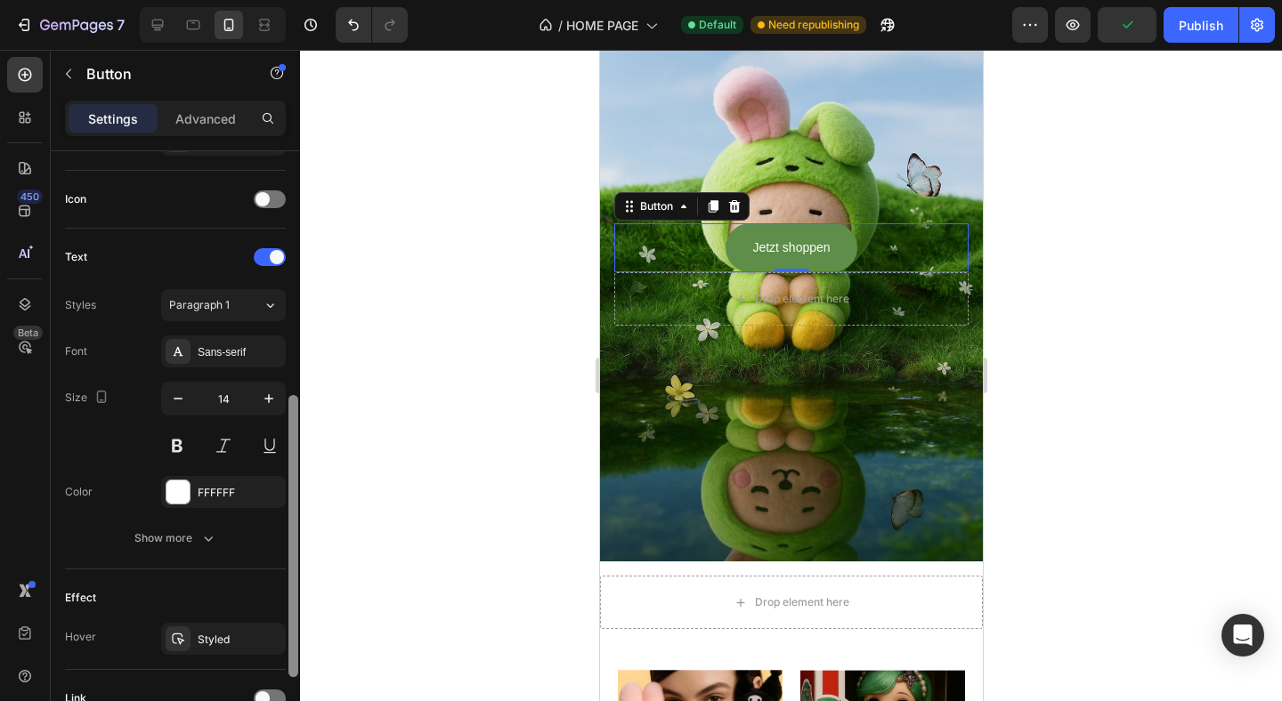
scroll to position [531, 0]
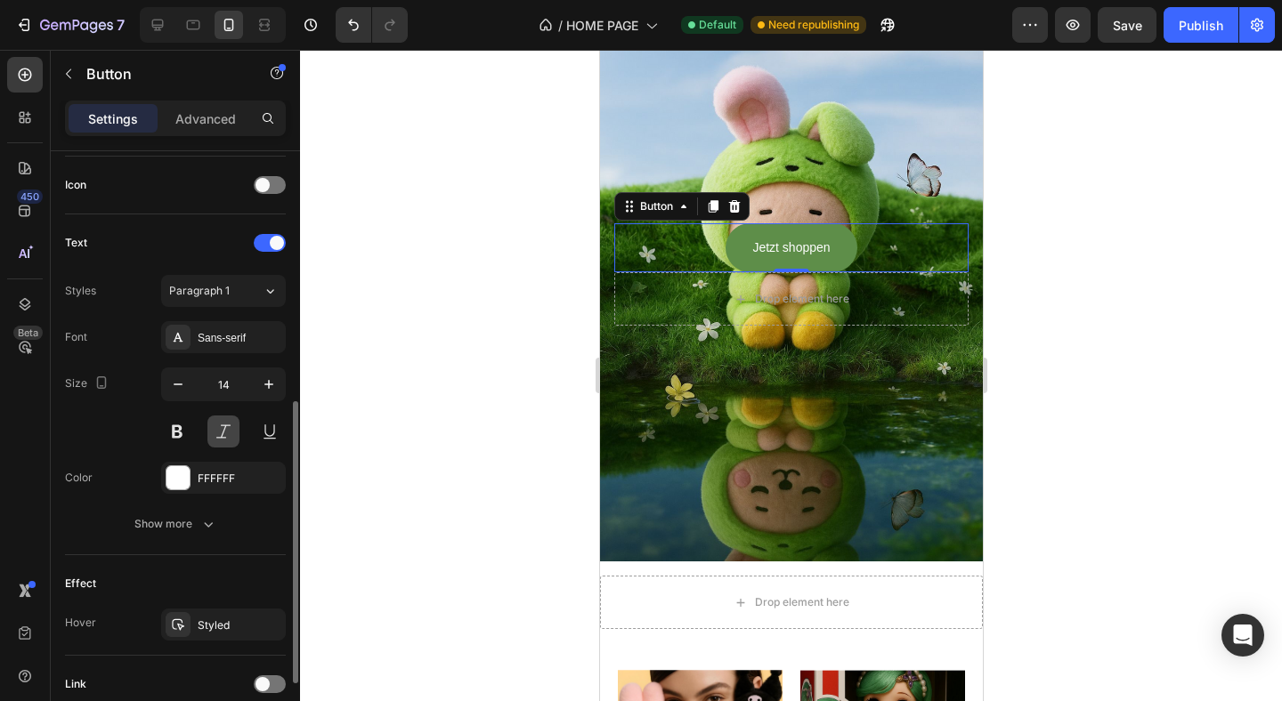
click at [218, 435] on button at bounding box center [223, 432] width 32 height 32
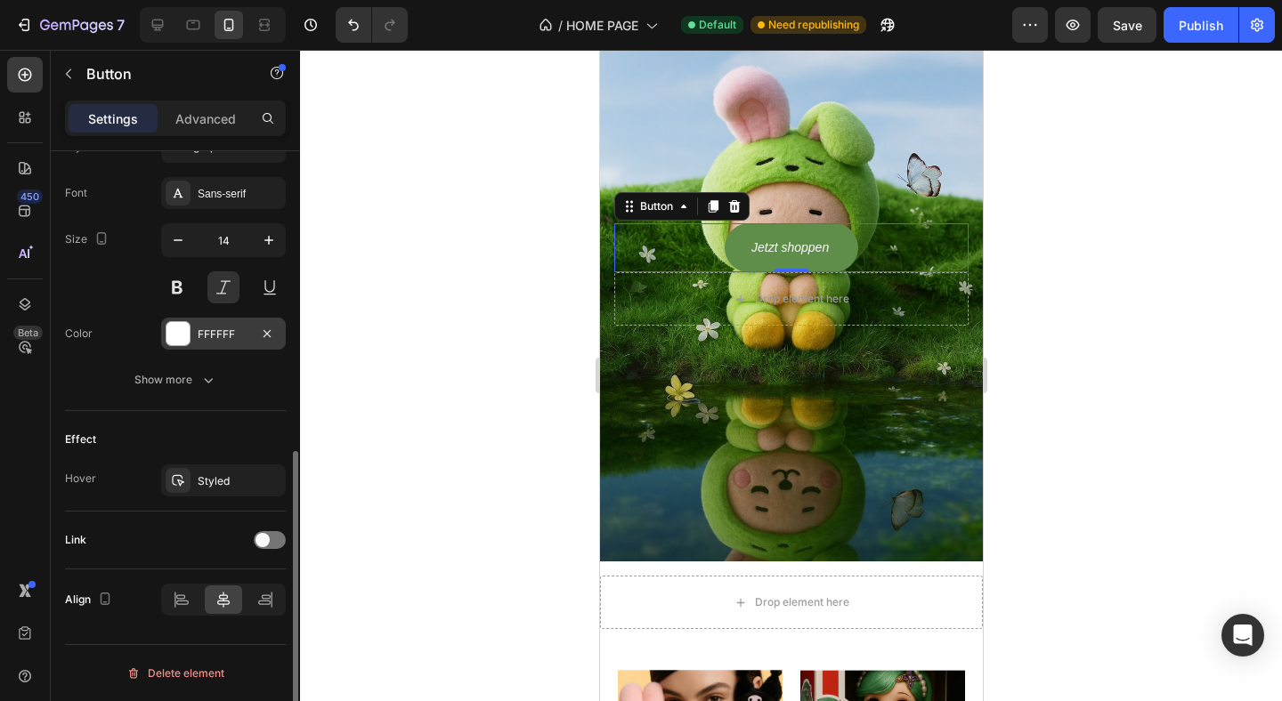
scroll to position [676, 0]
click at [272, 483] on icon "button" at bounding box center [267, 481] width 14 height 14
click at [204, 102] on div "Settings Advanced" at bounding box center [175, 119] width 221 height 36
click at [202, 122] on p "Advanced" at bounding box center [205, 118] width 61 height 19
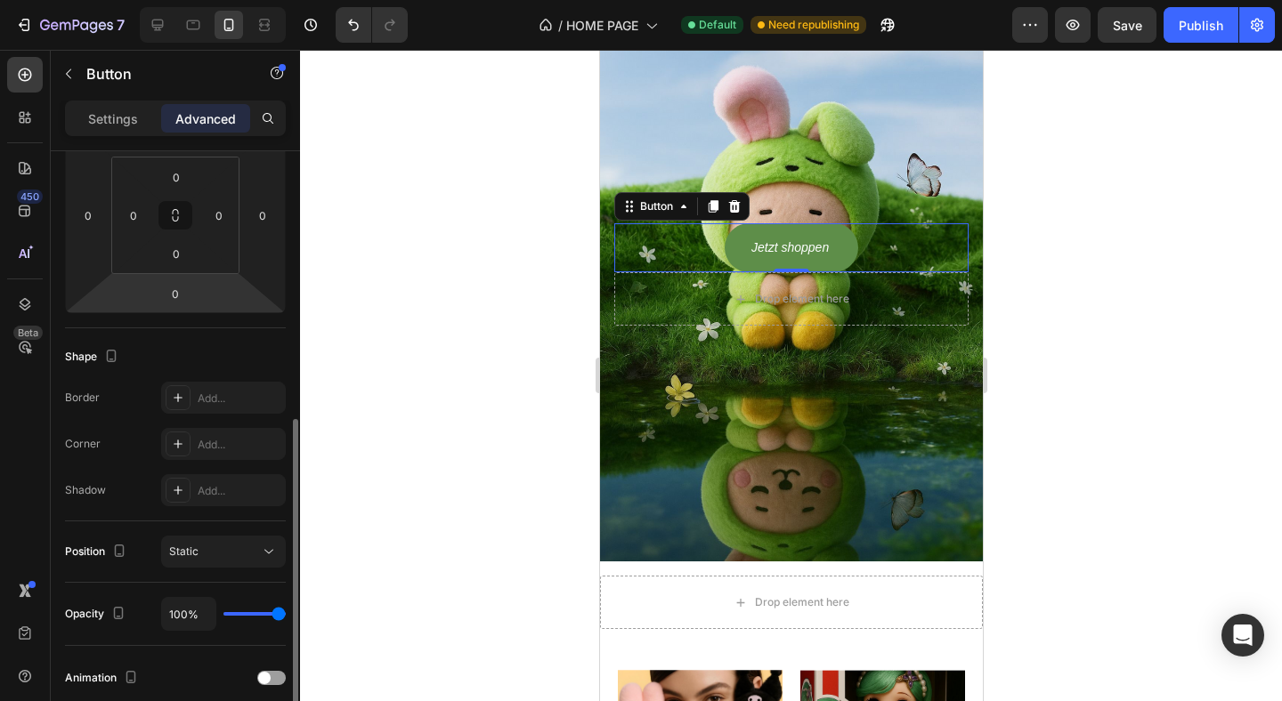
scroll to position [388, 0]
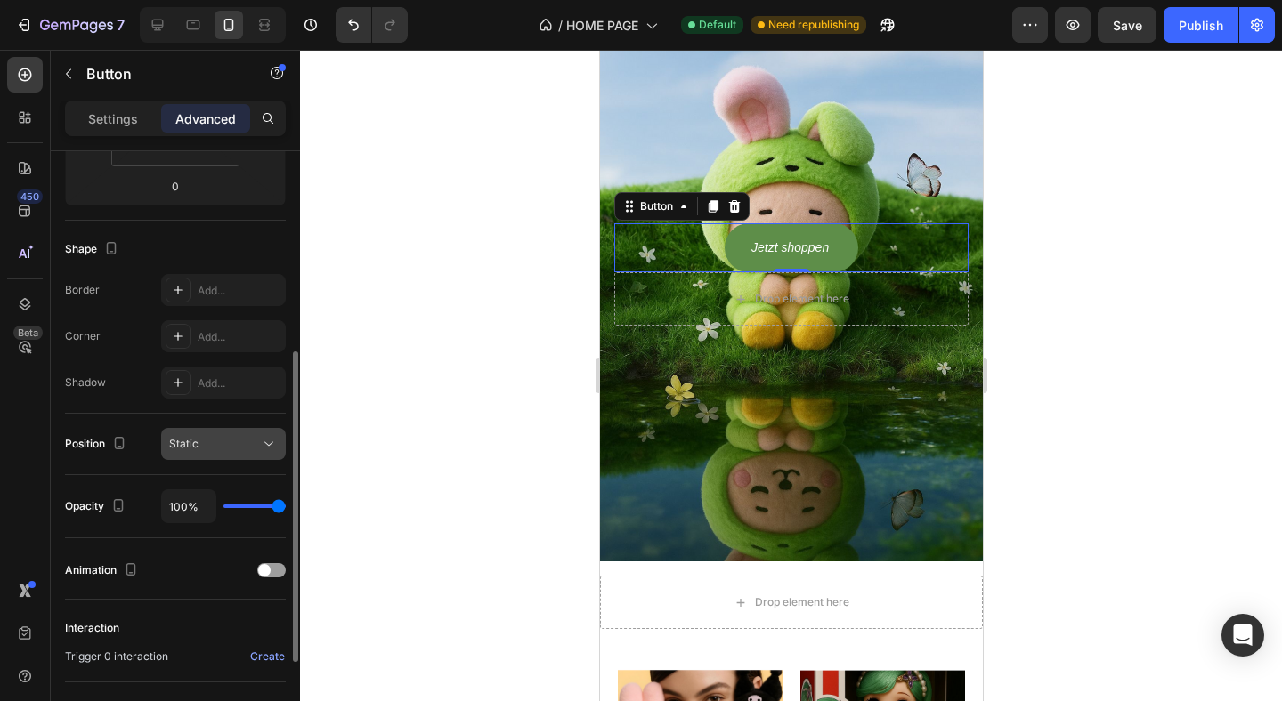
click at [225, 435] on div "Static" at bounding box center [223, 444] width 109 height 18
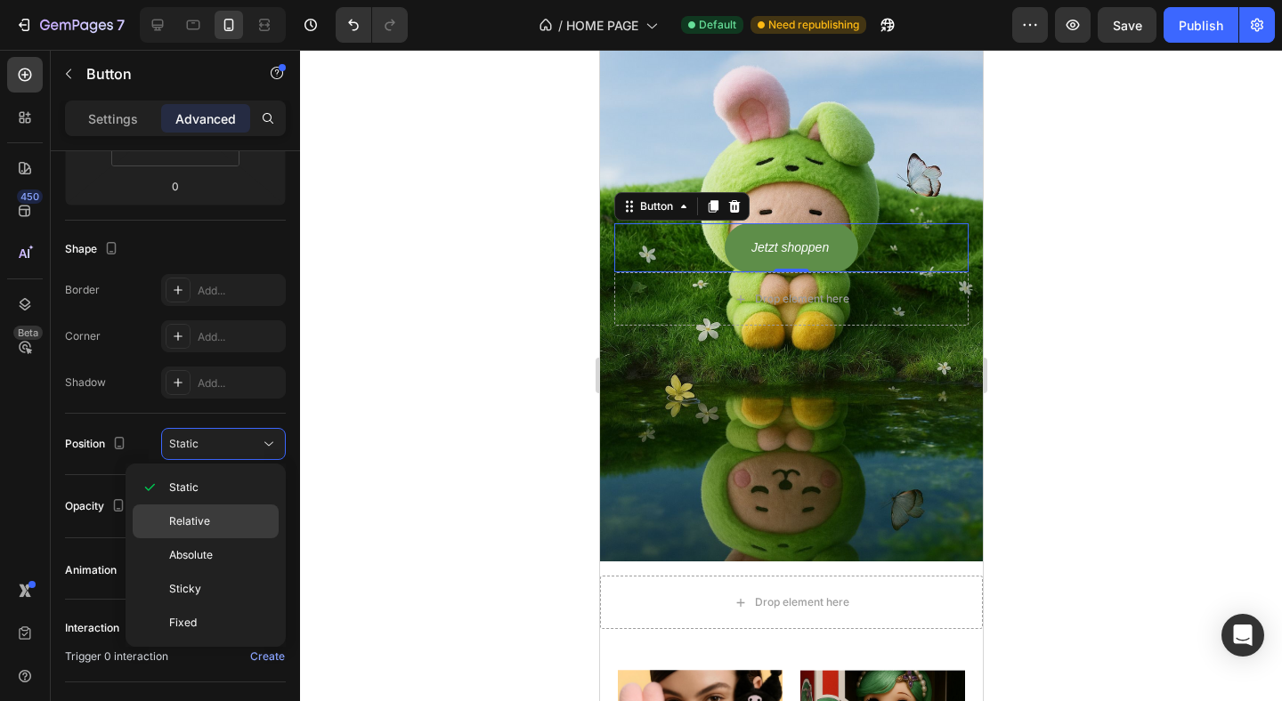
click at [223, 515] on p "Relative" at bounding box center [219, 522] width 101 height 16
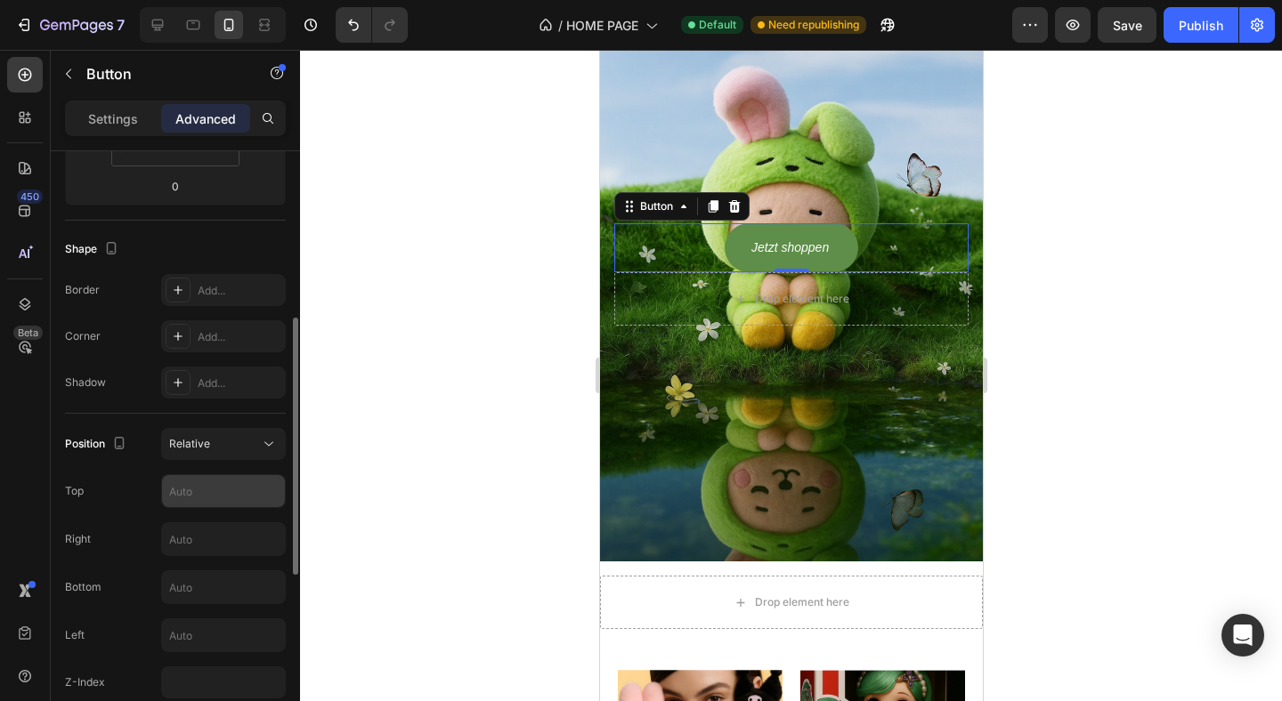
click at [222, 498] on input "text" at bounding box center [223, 491] width 123 height 32
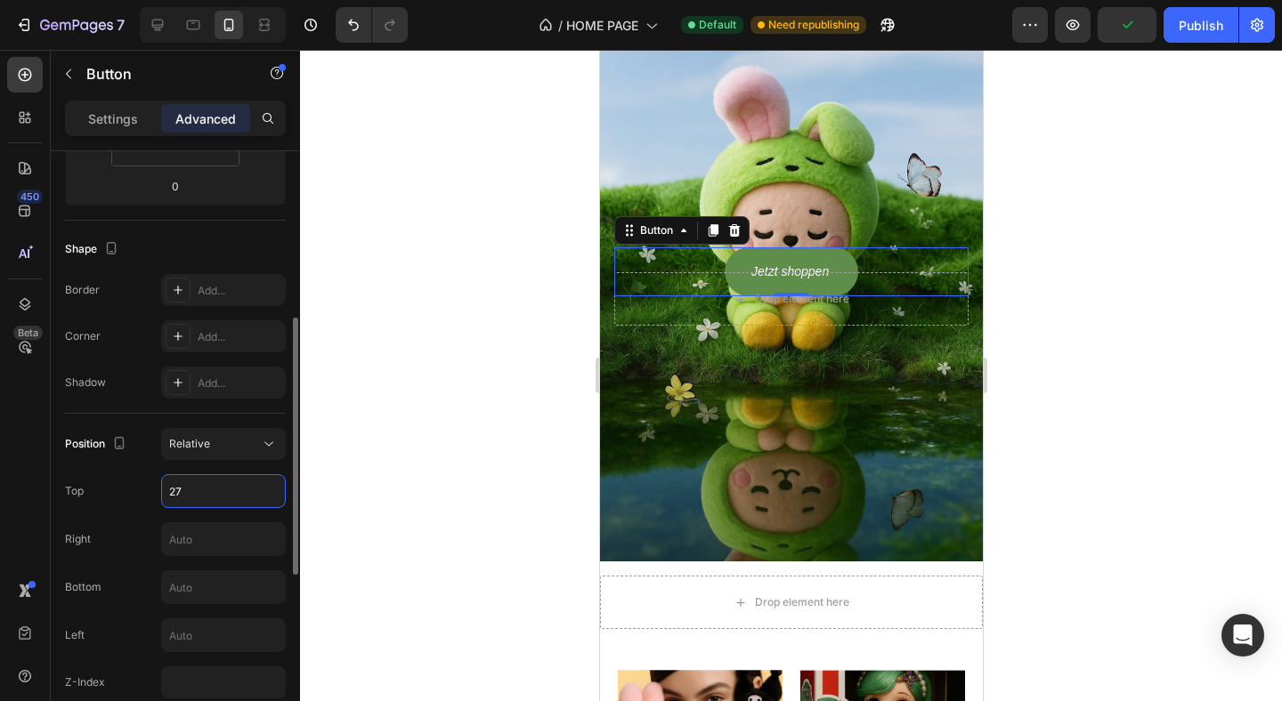
type input "2"
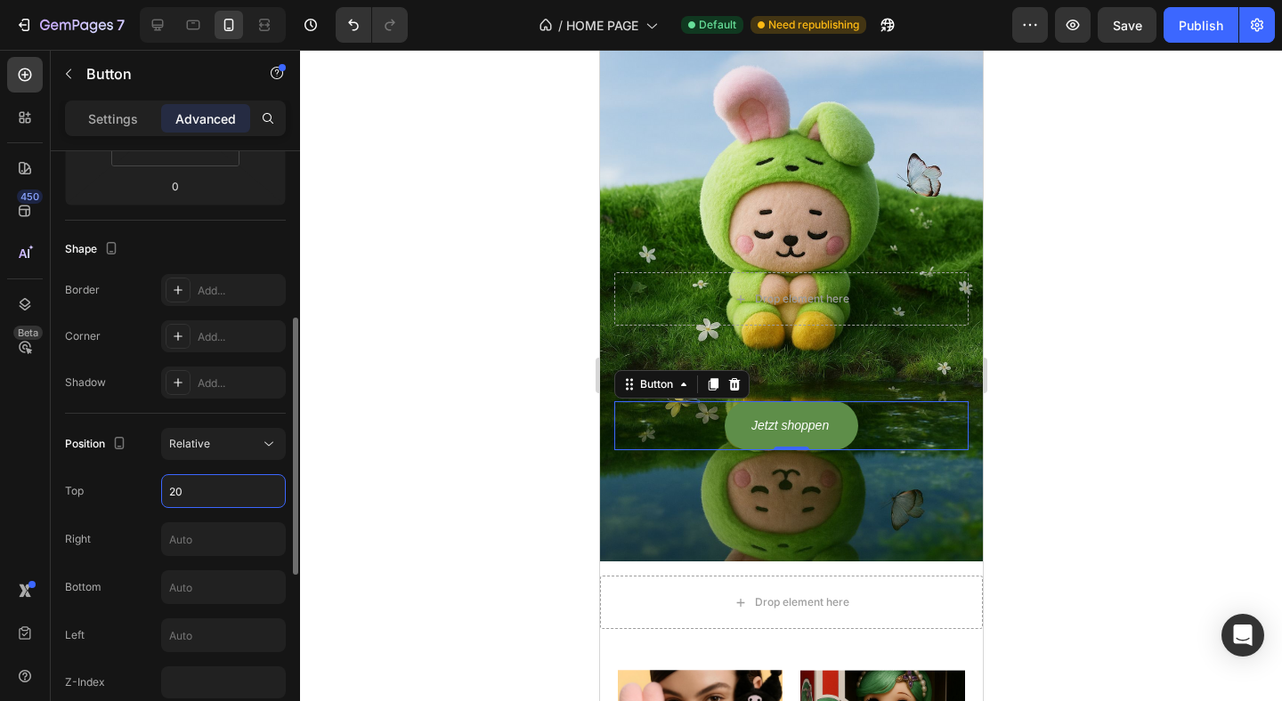
type input "2"
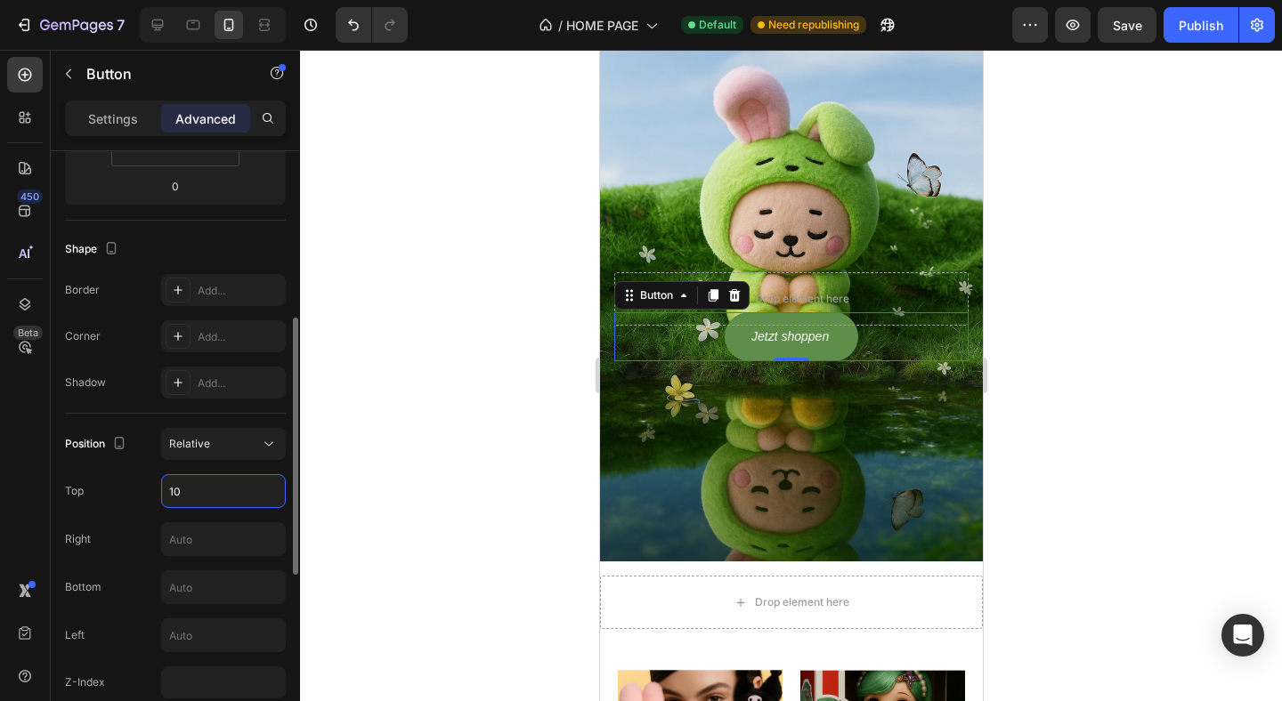
type input "1"
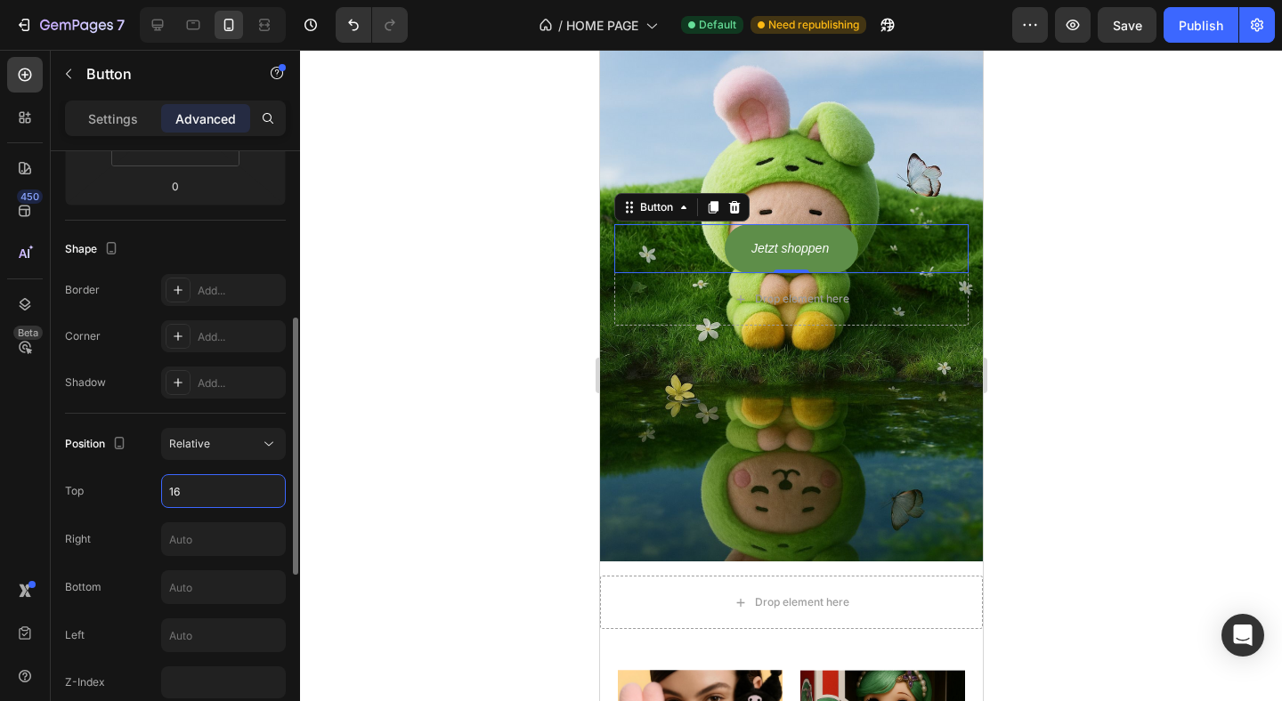
type input "160"
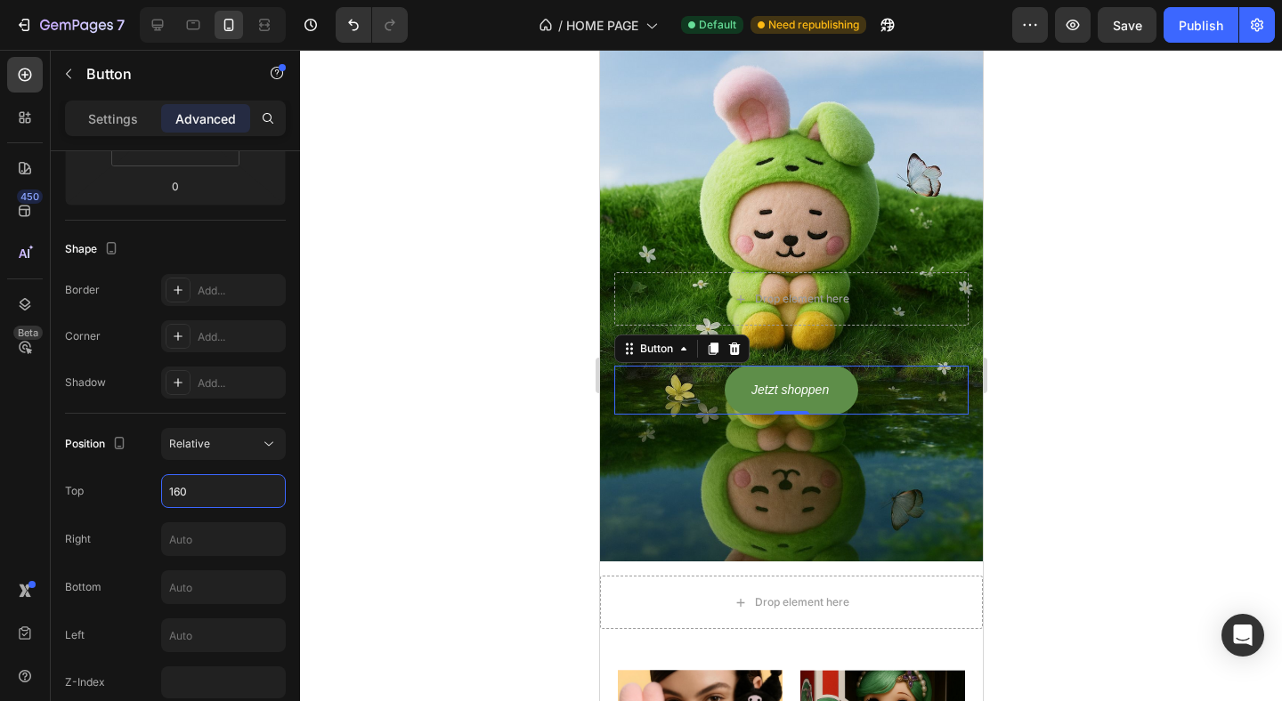
click at [458, 399] on div at bounding box center [791, 376] width 982 height 652
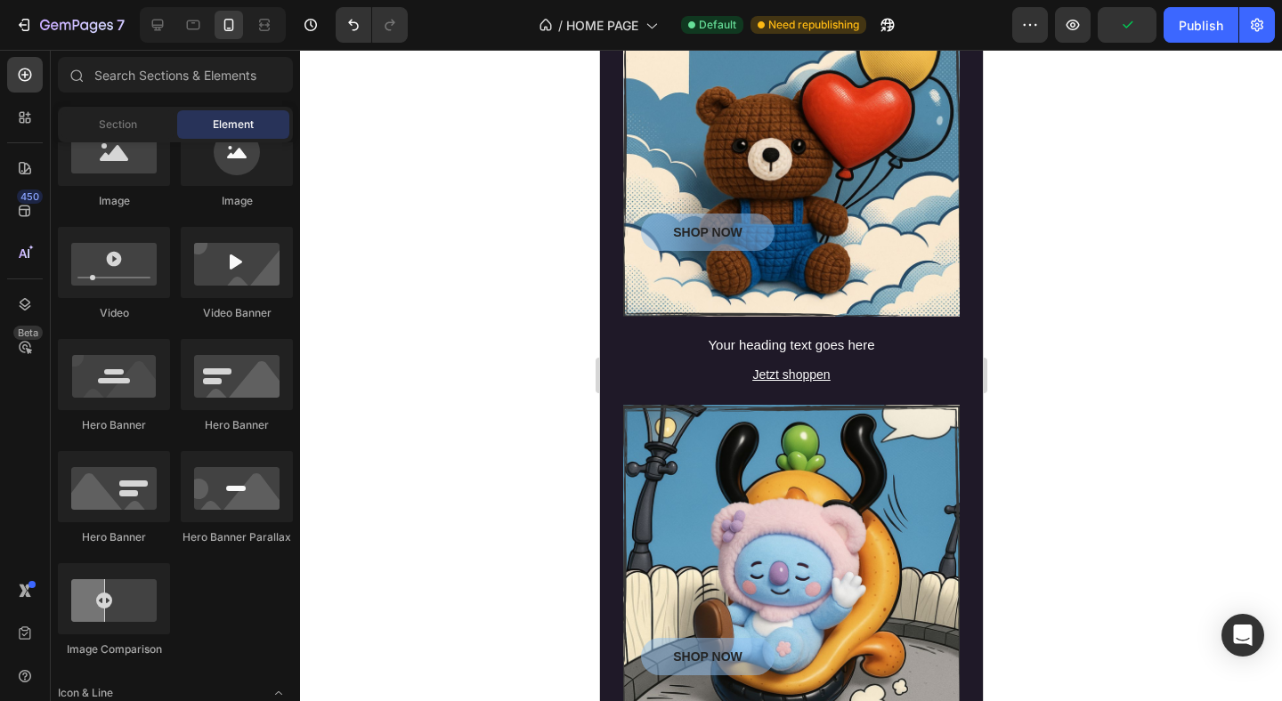
scroll to position [315, 0]
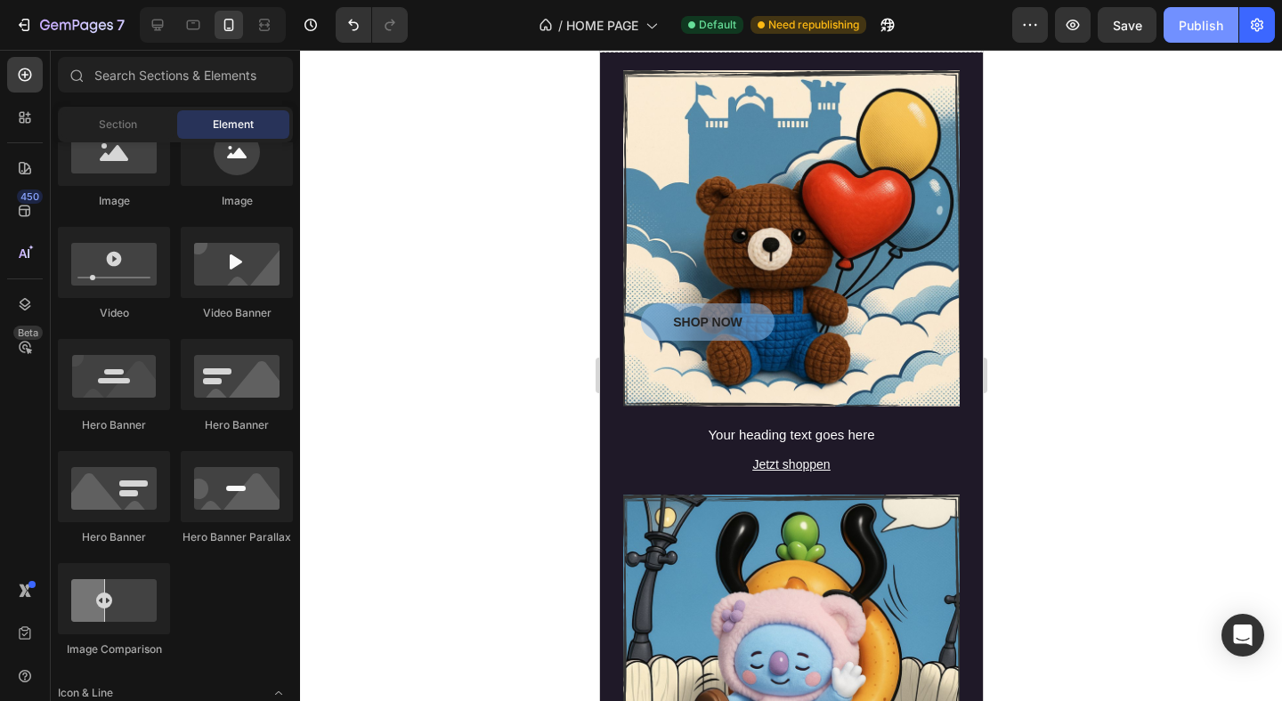
click at [1212, 38] on button "Publish" at bounding box center [1200, 25] width 75 height 36
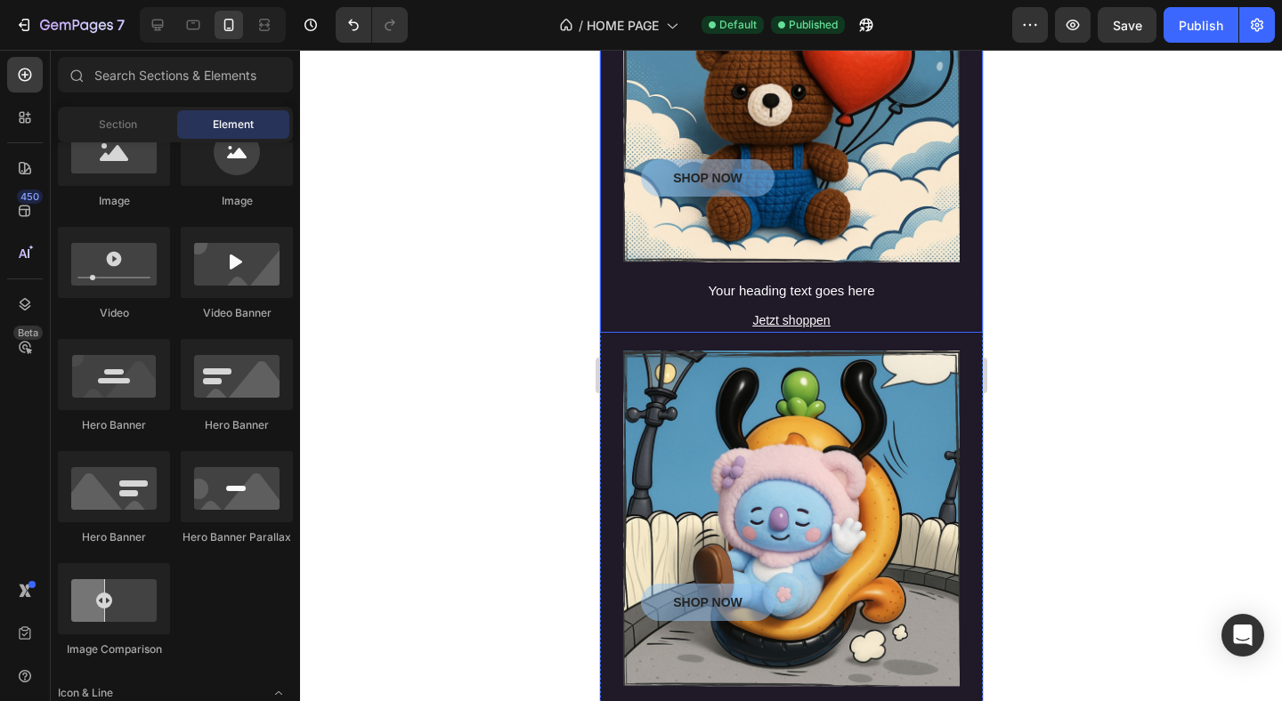
scroll to position [1597, 0]
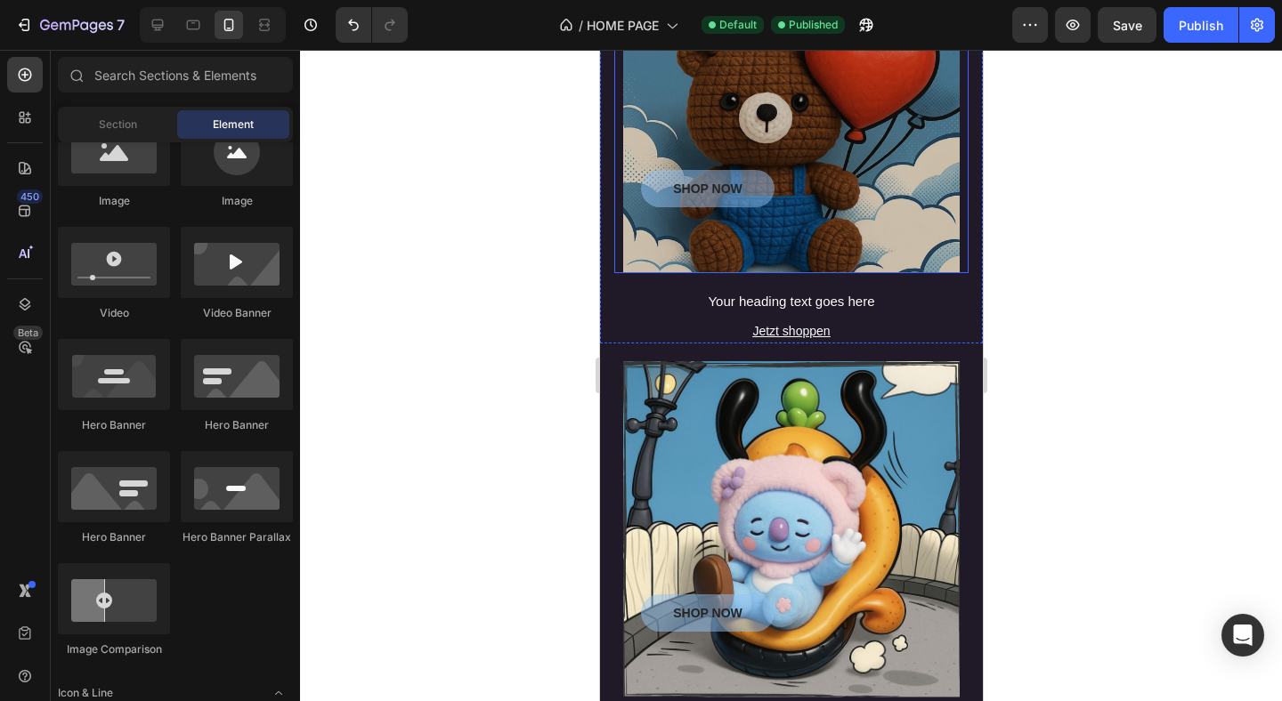
click at [705, 127] on div "Overlay" at bounding box center [790, 105] width 336 height 336
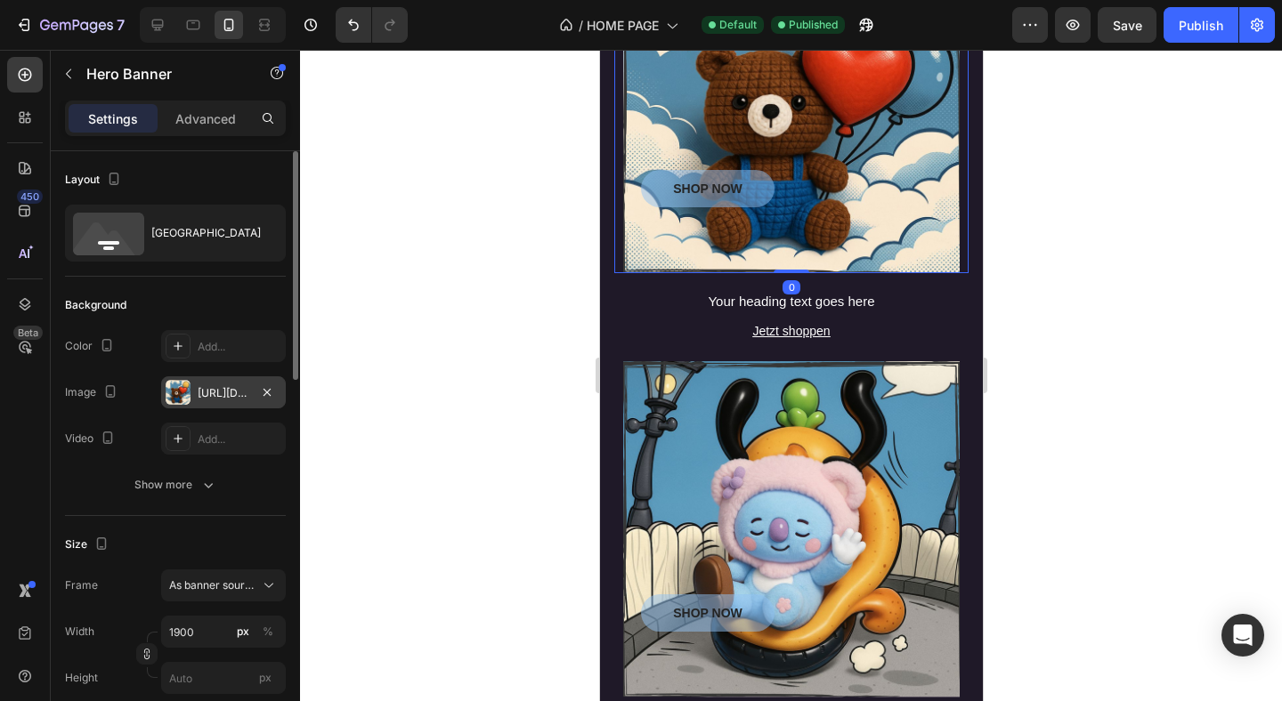
click at [214, 378] on div "https://cdn.shopify.com/s/files/1/0883/4033/2880/files/gempages_570780491876139…" at bounding box center [223, 393] width 125 height 32
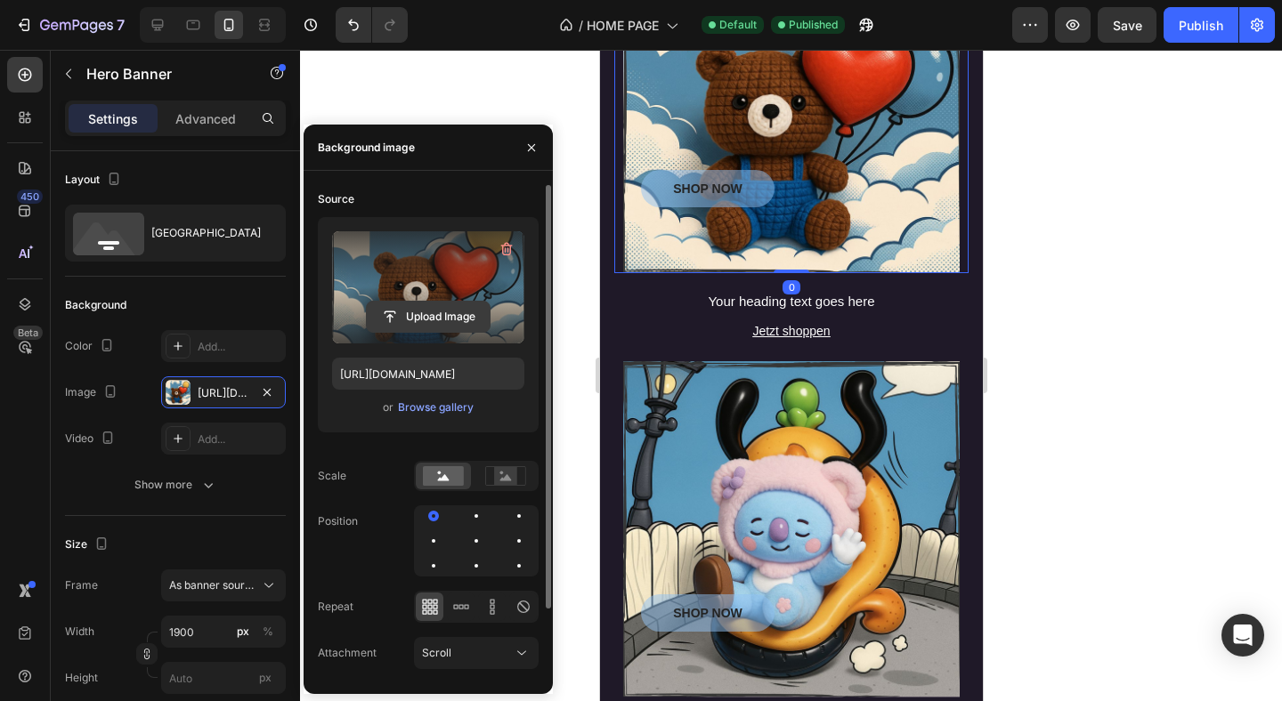
click at [414, 308] on input "file" at bounding box center [428, 317] width 123 height 30
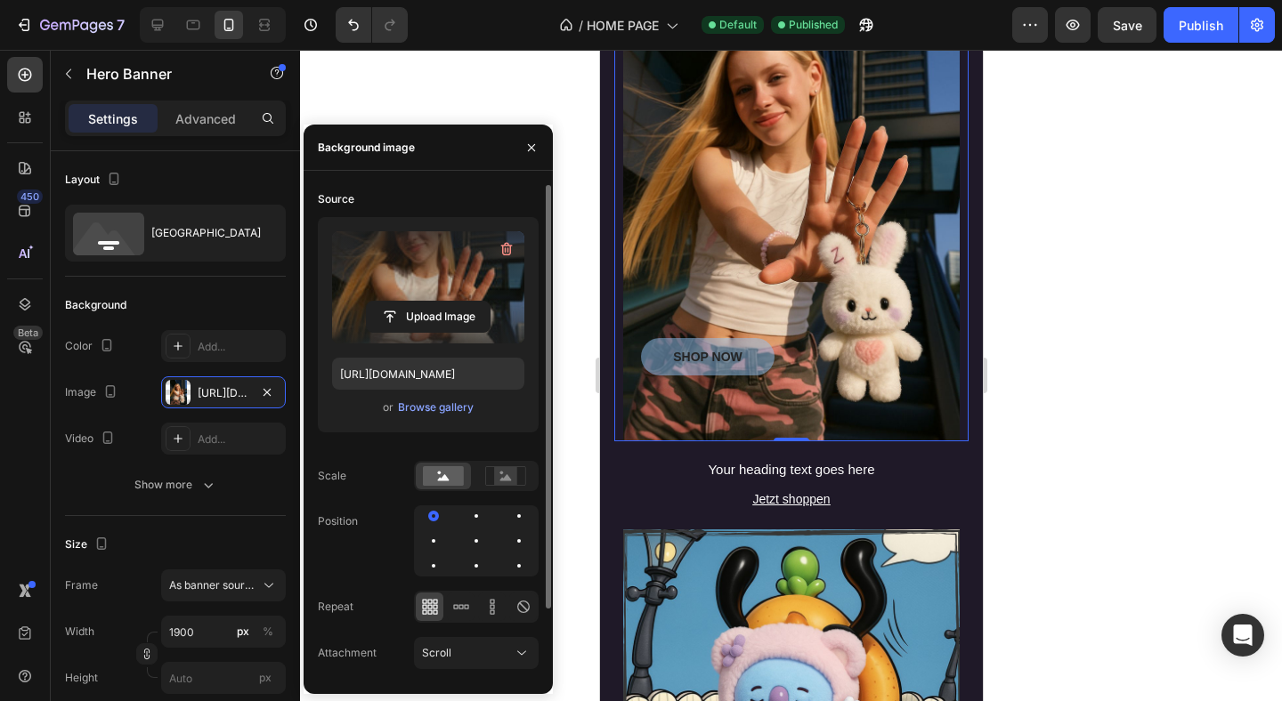
type input "https://cdn.shopify.com/s/files/1/0883/4033/2880/files/gempages_570780491876139…"
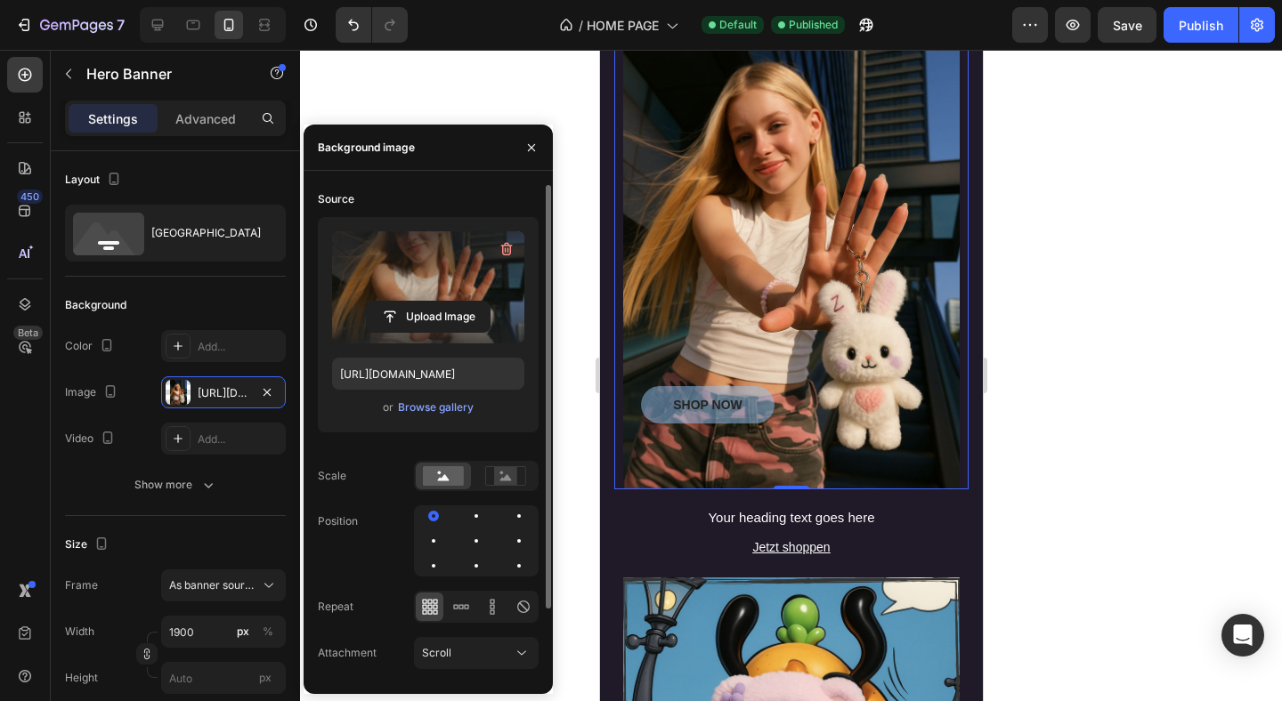
scroll to position [1547, 0]
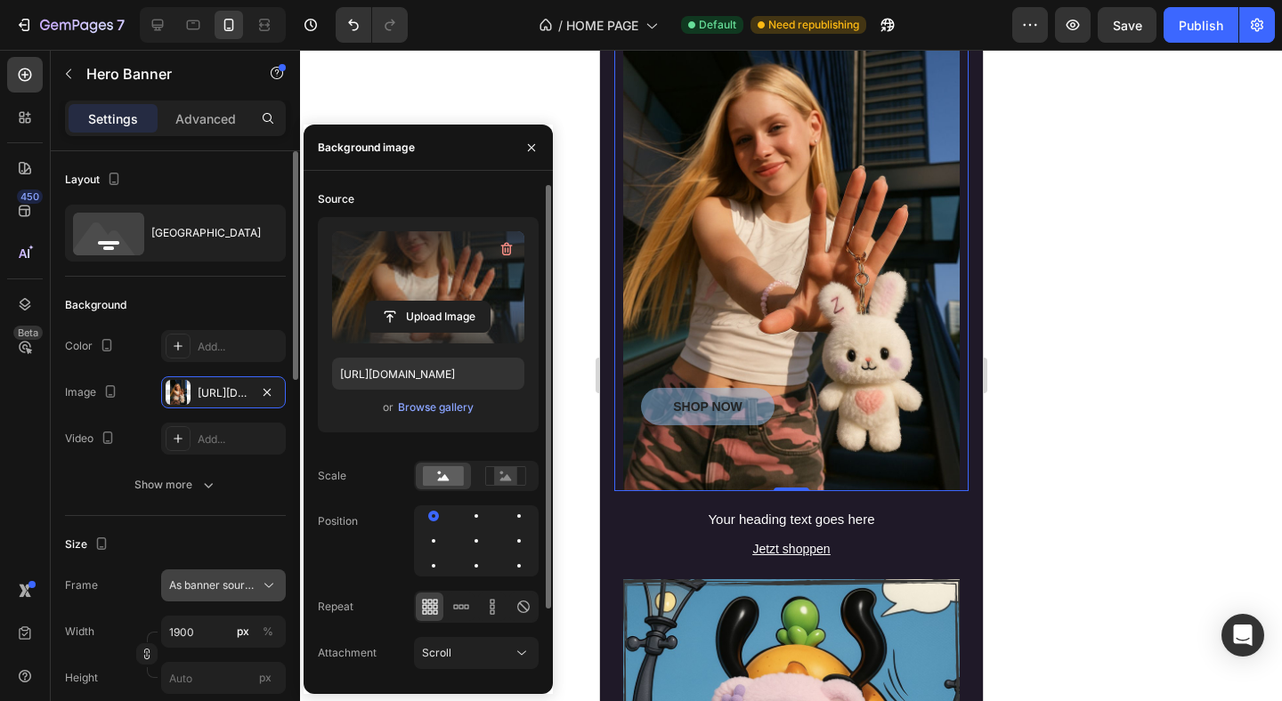
click at [237, 579] on span "As banner source" at bounding box center [212, 586] width 87 height 16
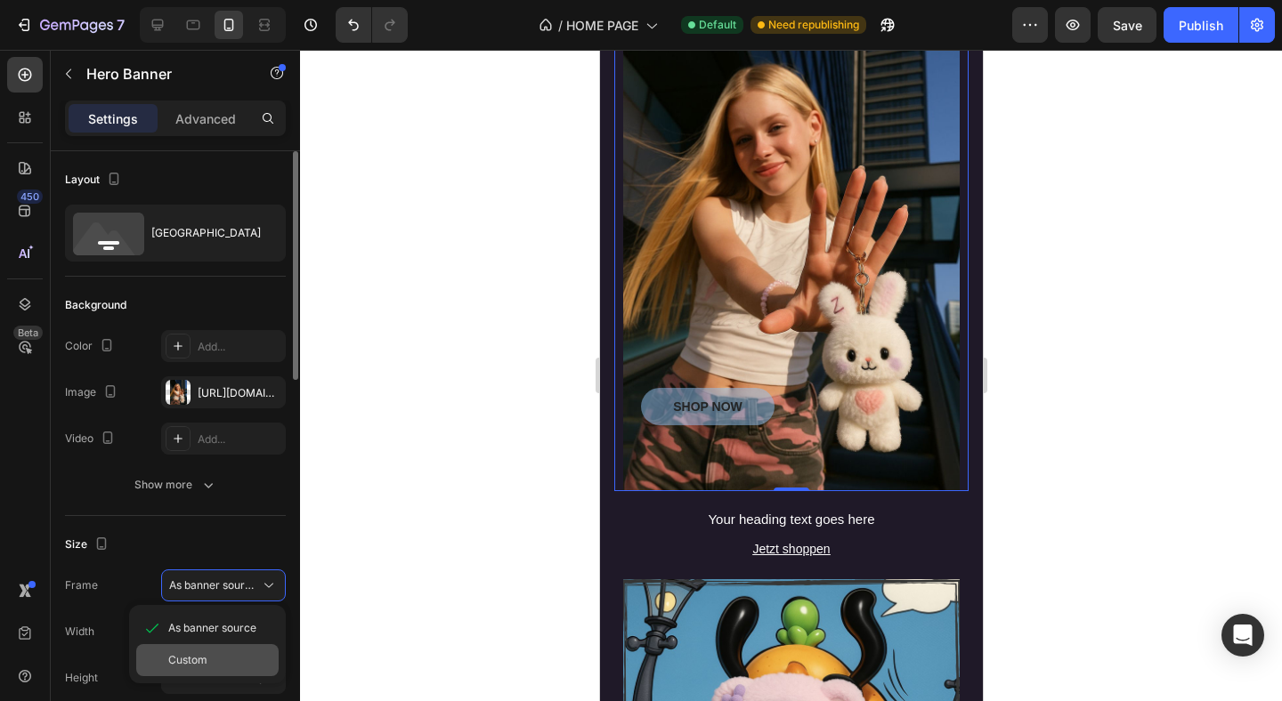
click at [237, 659] on div "Custom" at bounding box center [219, 660] width 103 height 16
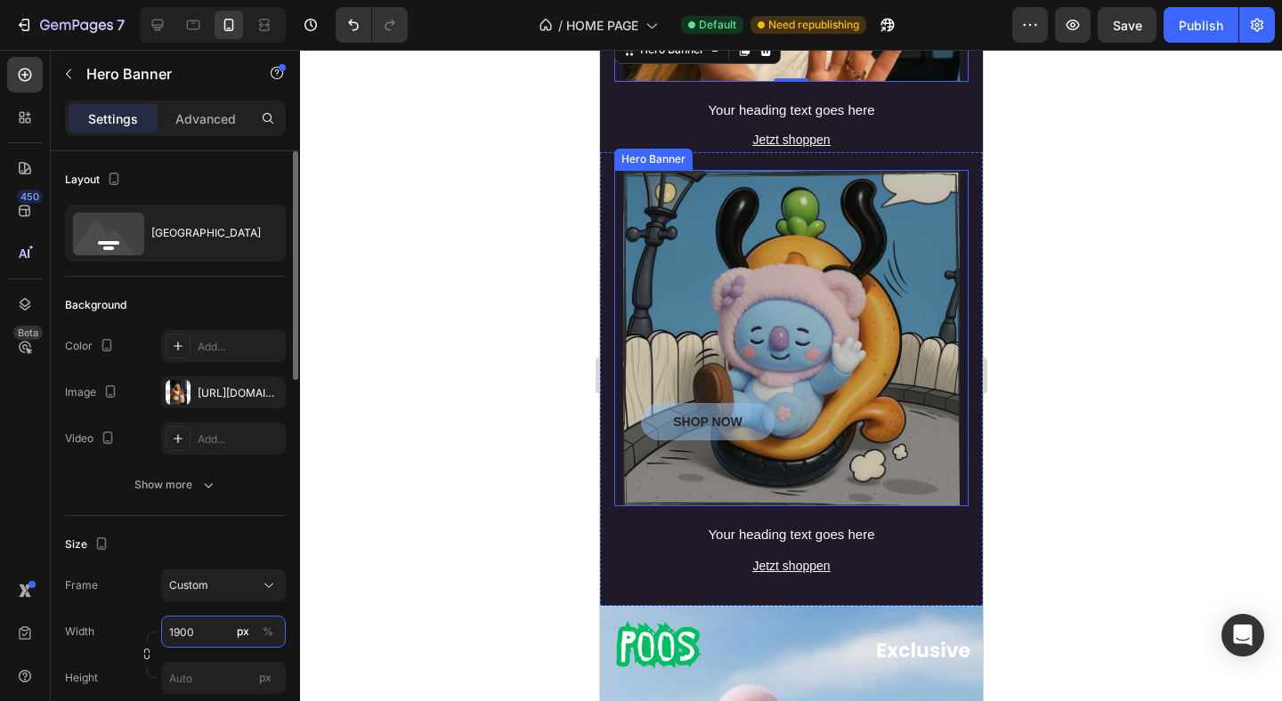
scroll to position [945, 0]
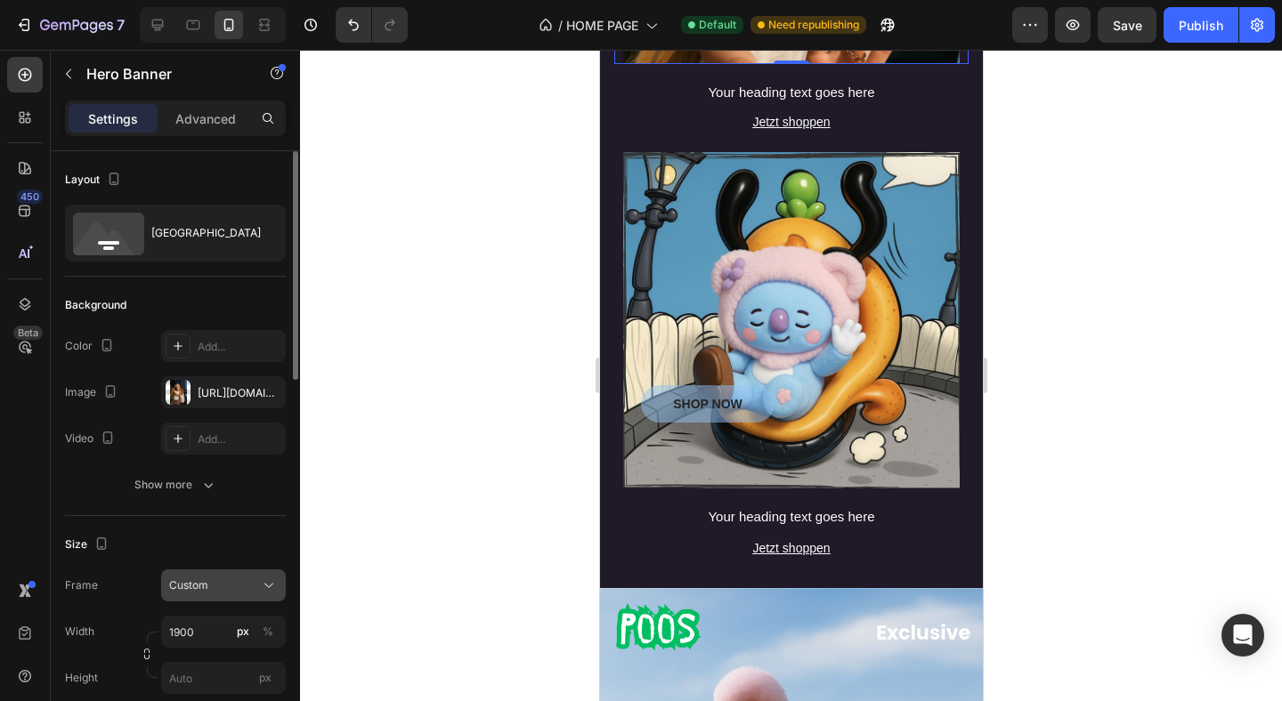
click at [229, 596] on button "Custom" at bounding box center [223, 586] width 125 height 32
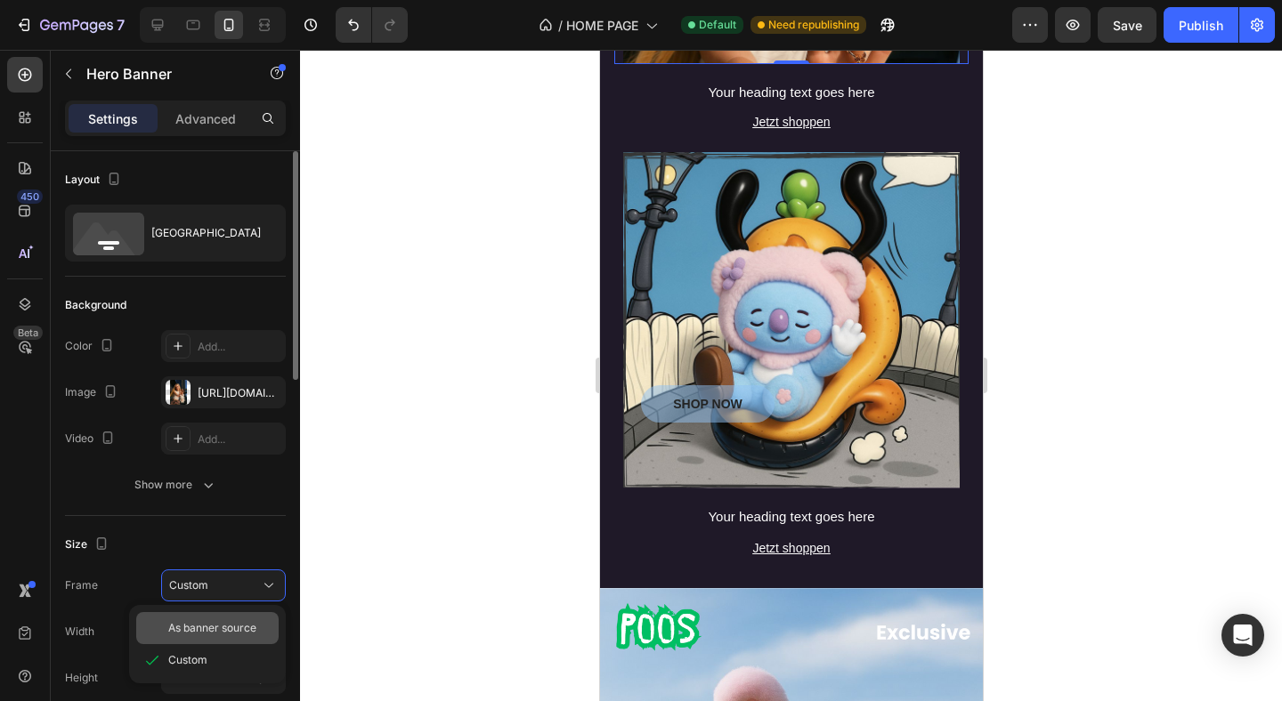
click at [252, 631] on span "As banner source" at bounding box center [212, 628] width 88 height 16
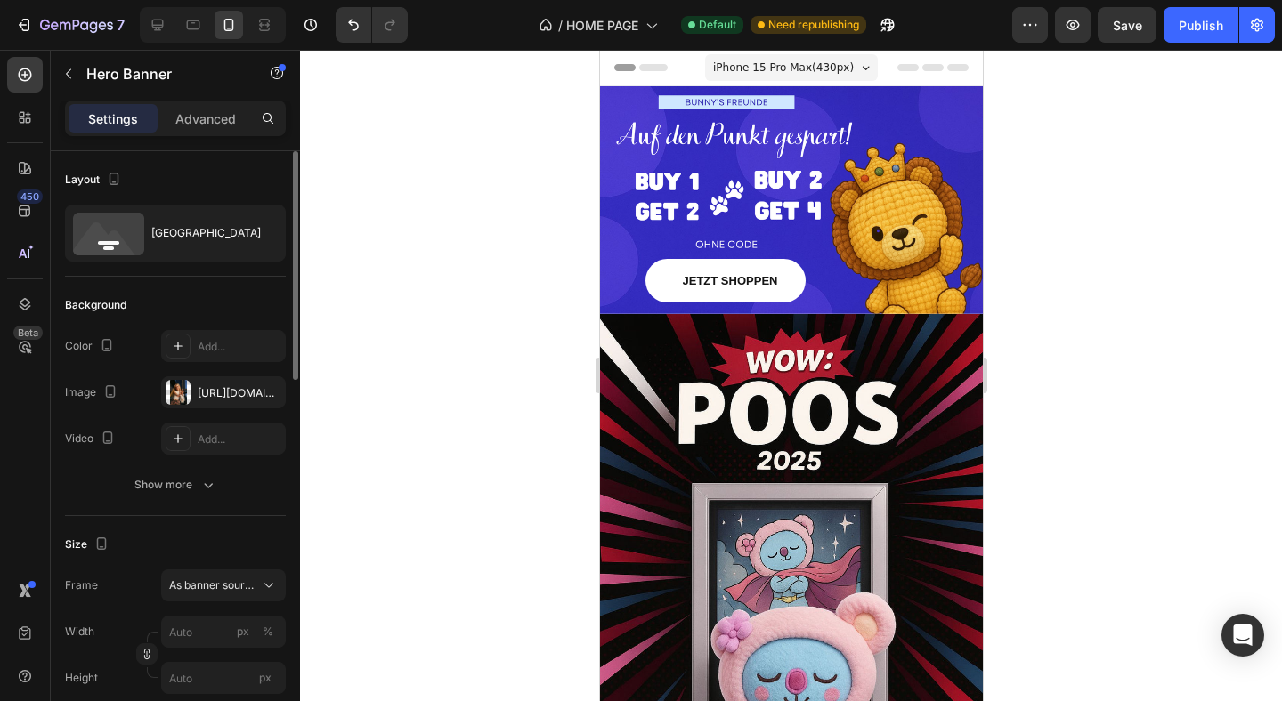
scroll to position [0, 0]
click at [1203, 39] on button "Publish" at bounding box center [1200, 25] width 75 height 36
